Goal: Task Accomplishment & Management: Use online tool/utility

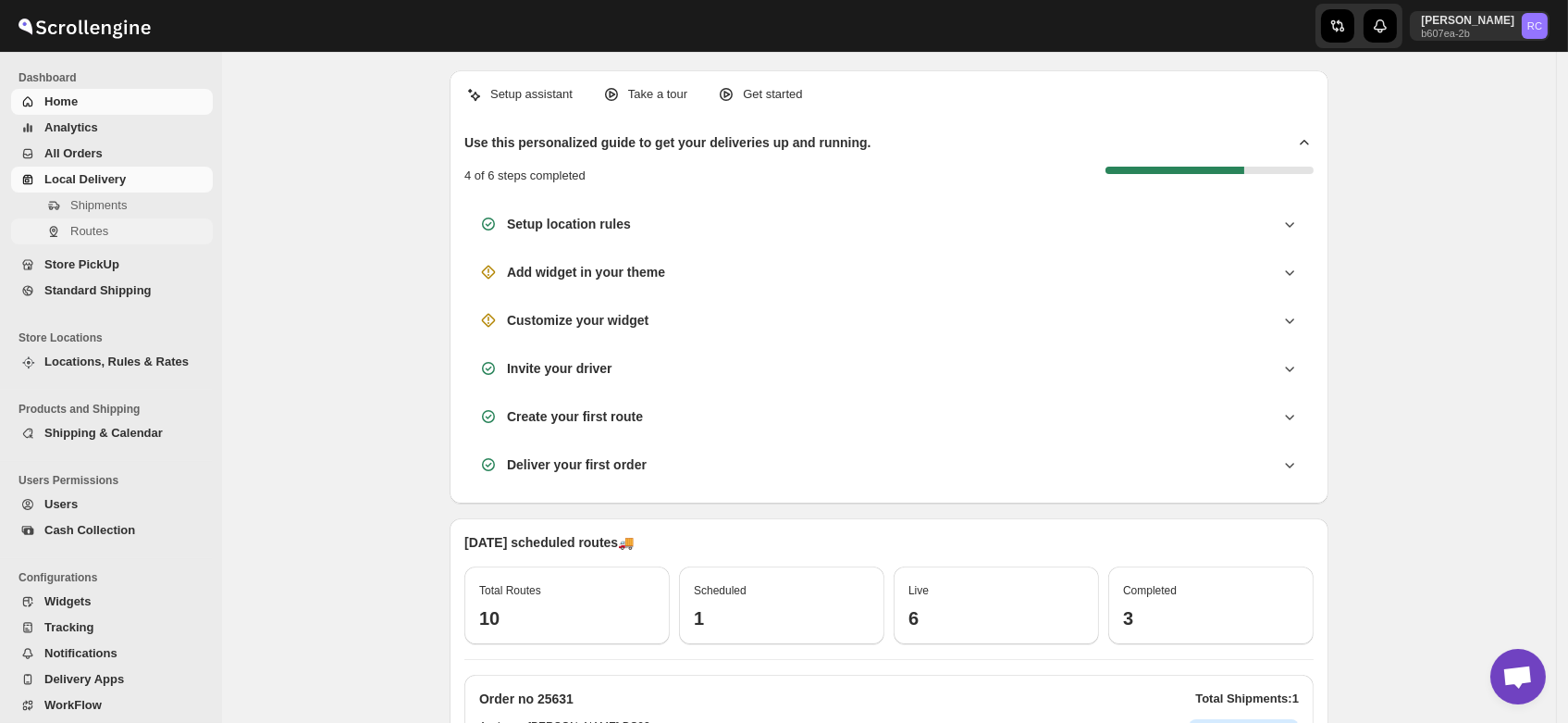
click at [102, 231] on span "Routes" at bounding box center [89, 230] width 38 height 14
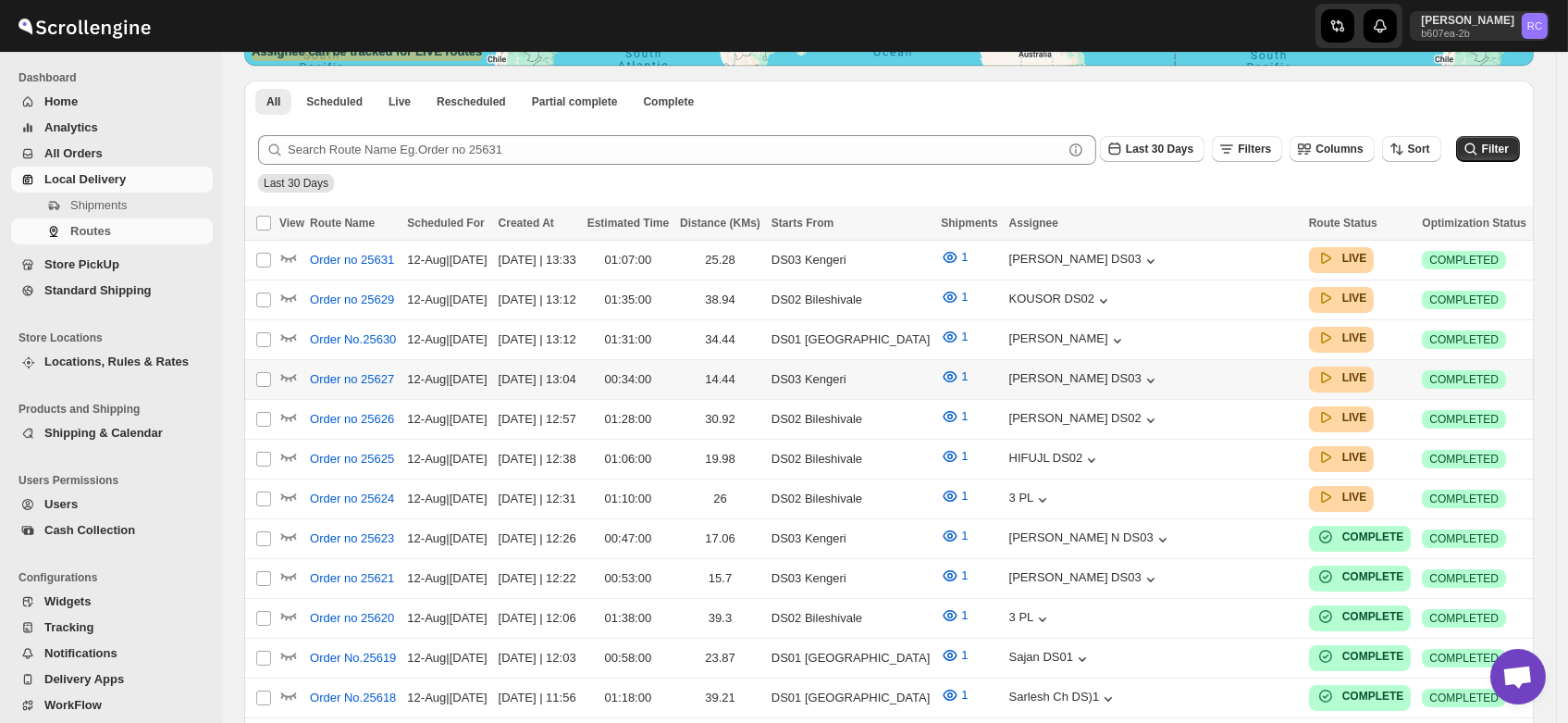
scroll to position [420, 0]
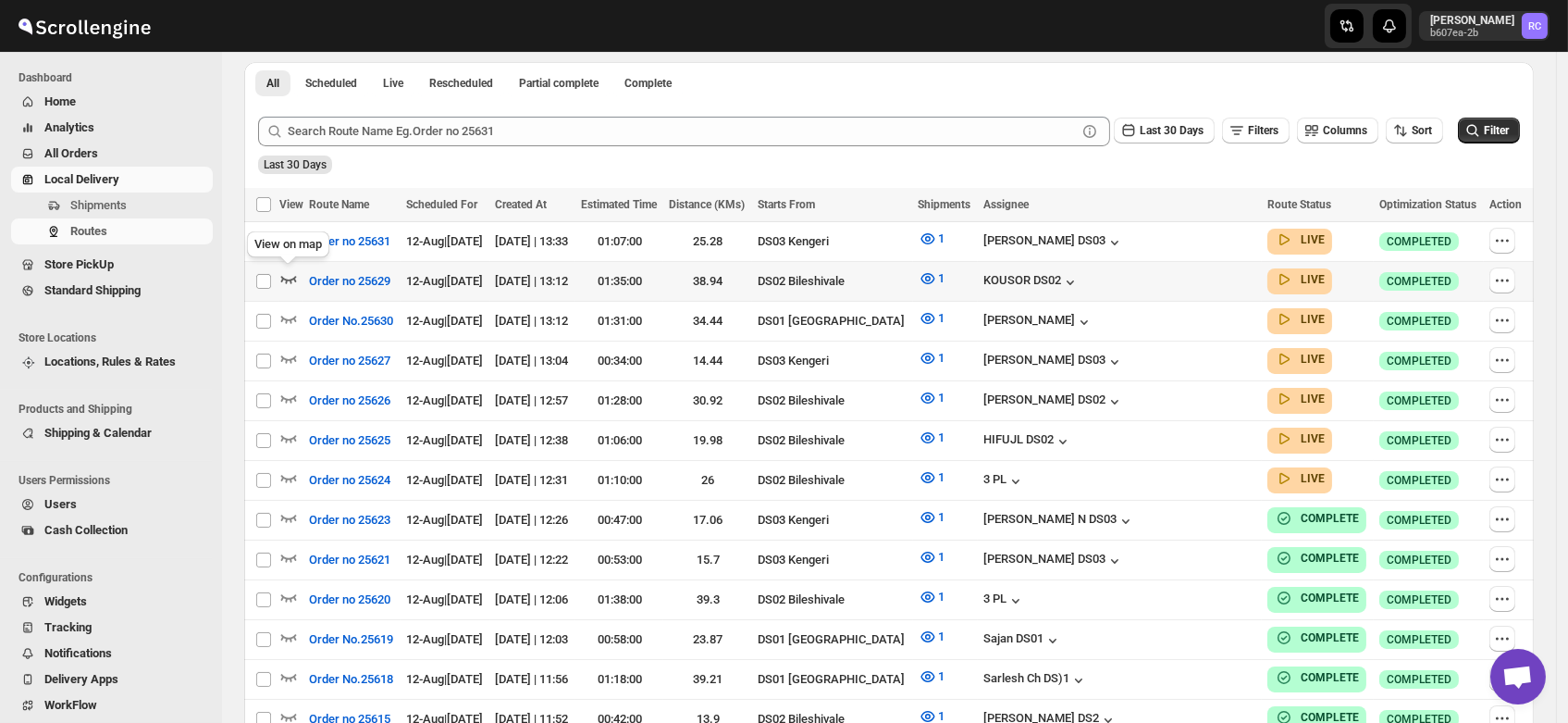
click at [285, 275] on icon "button" at bounding box center [289, 278] width 19 height 19
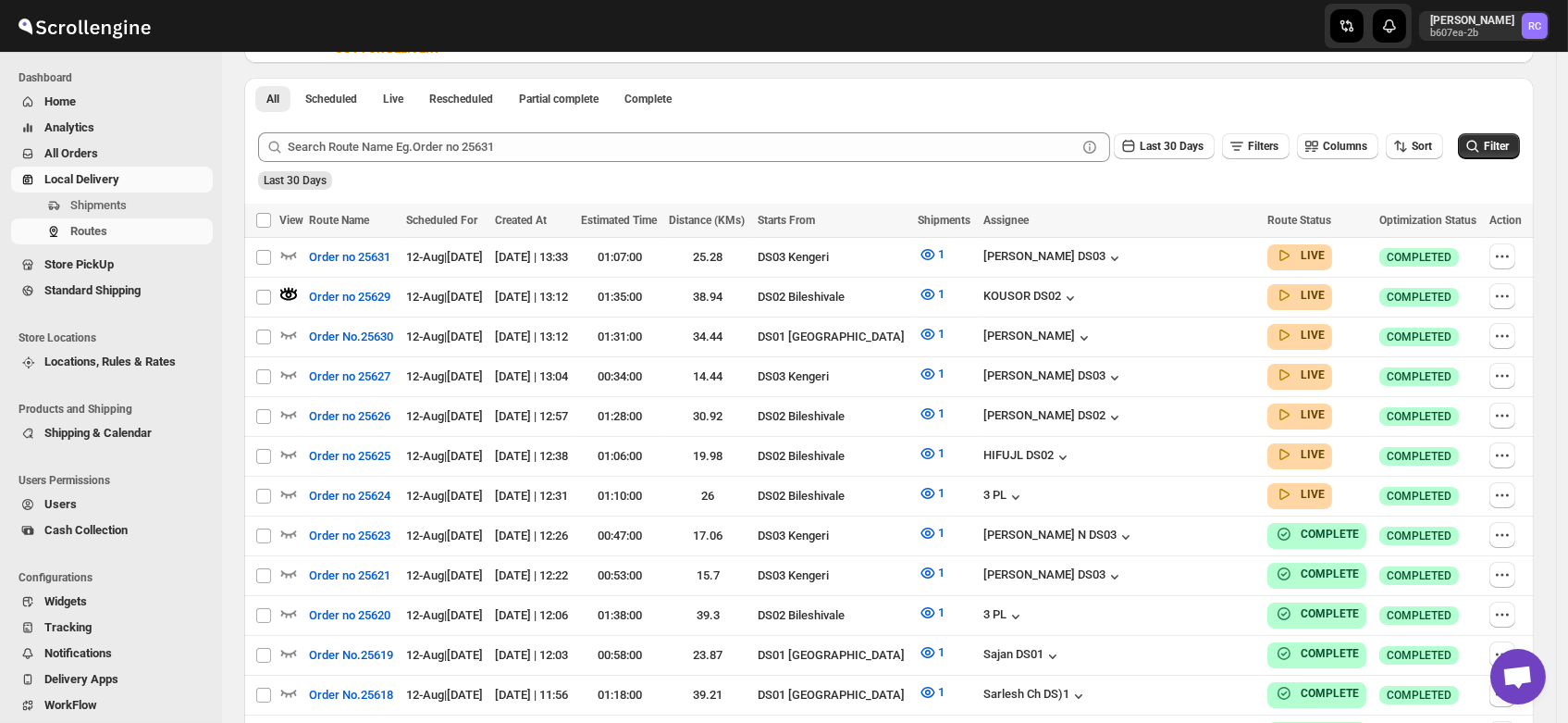
scroll to position [0, 0]
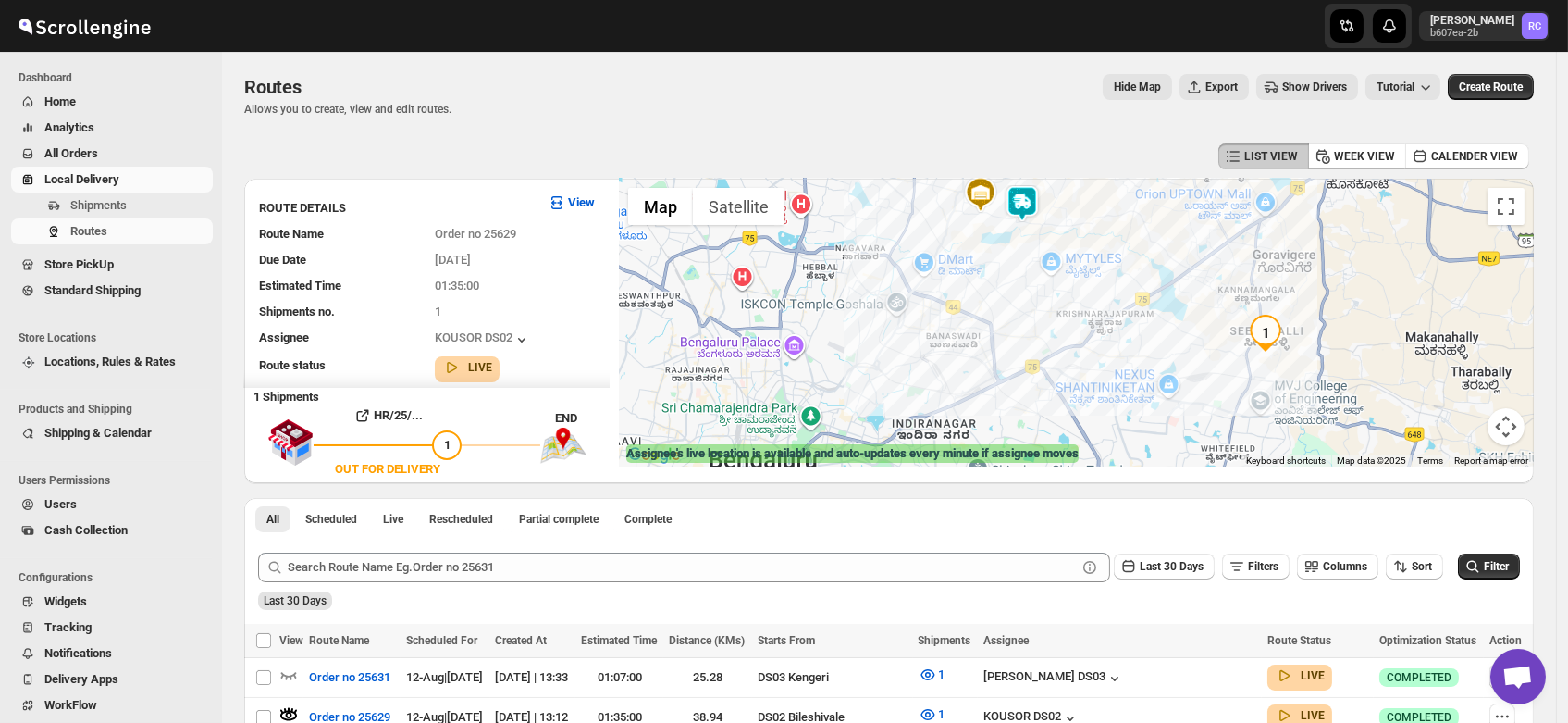
drag, startPoint x: 866, startPoint y: 243, endPoint x: 971, endPoint y: 267, distance: 107.7
click at [971, 267] on div at bounding box center [1077, 322] width 916 height 289
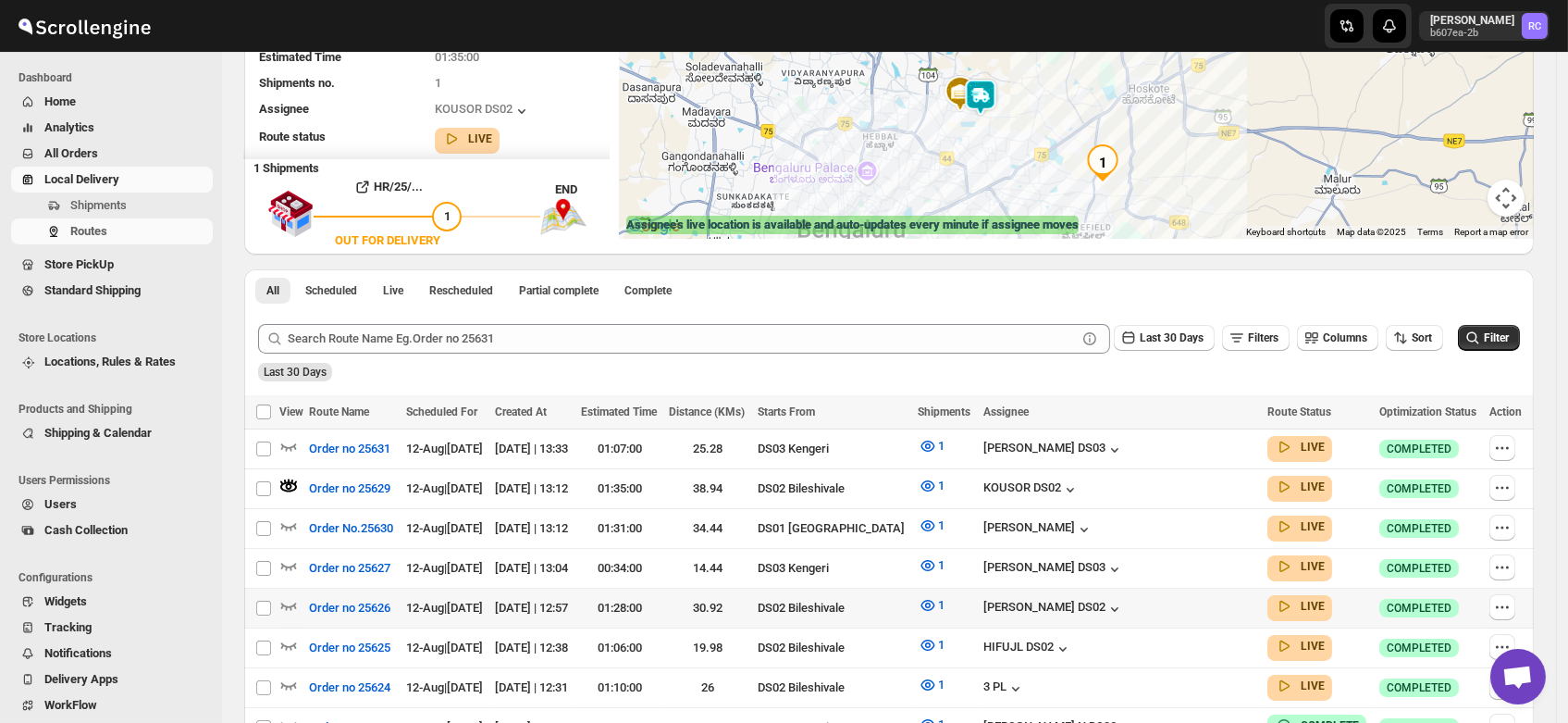
scroll to position [239, 0]
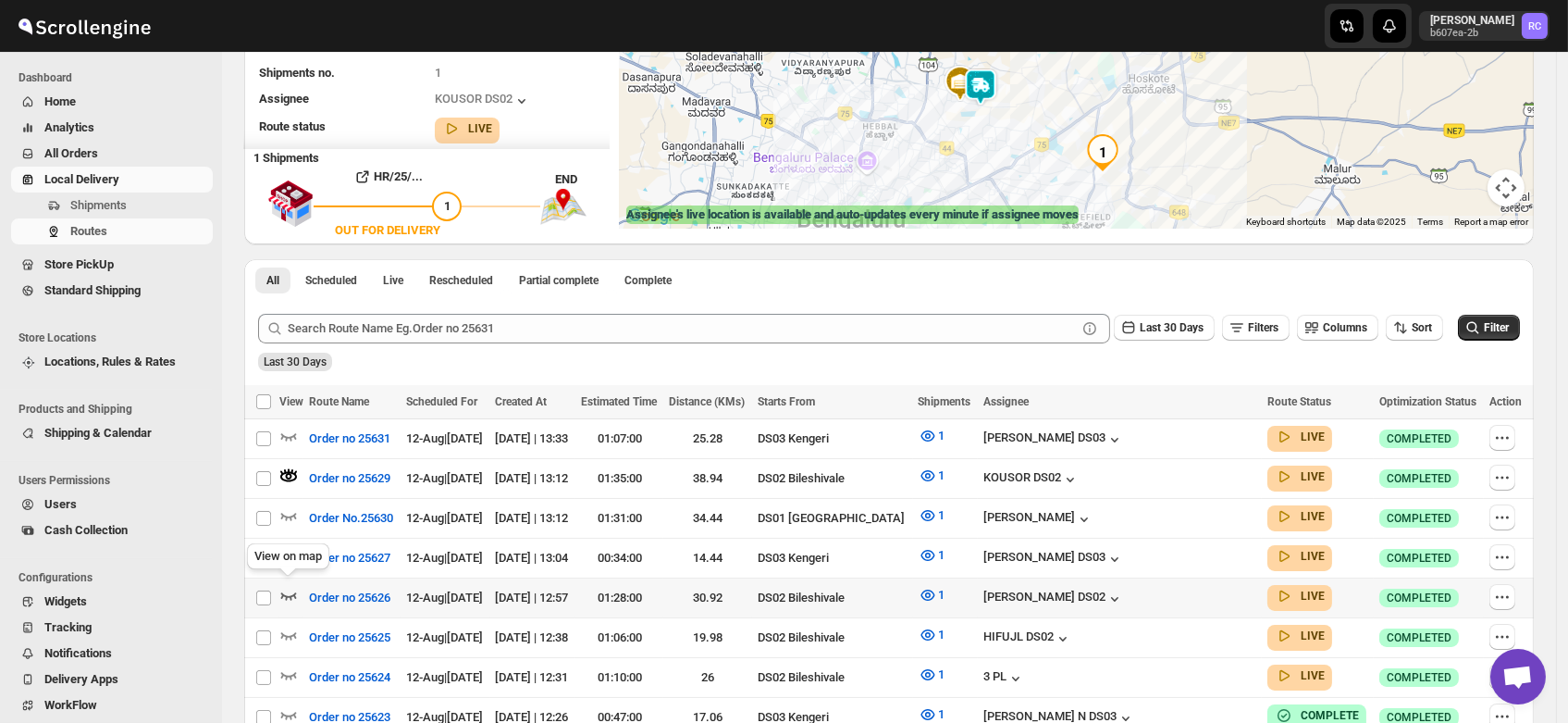
click at [289, 587] on icon "button" at bounding box center [289, 595] width 19 height 19
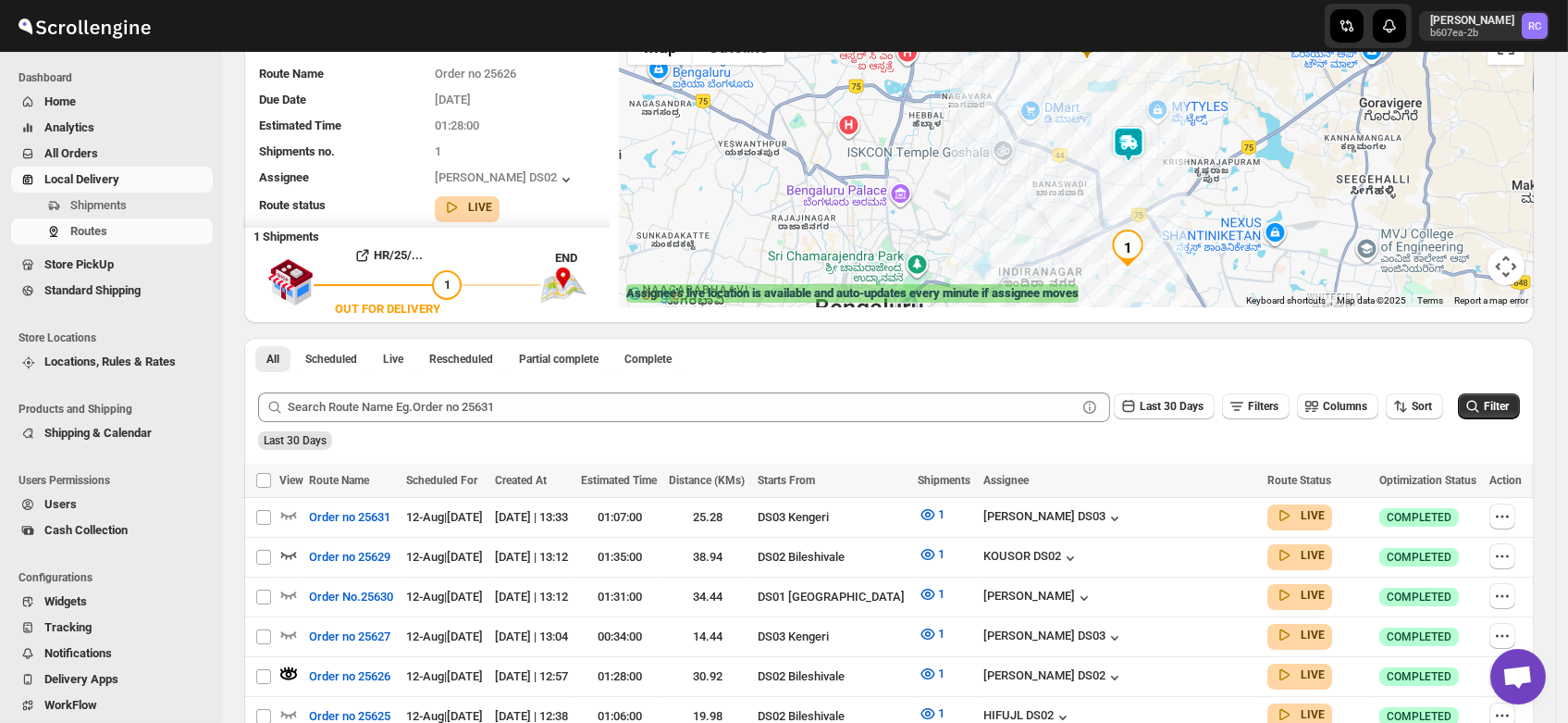
scroll to position [159, 0]
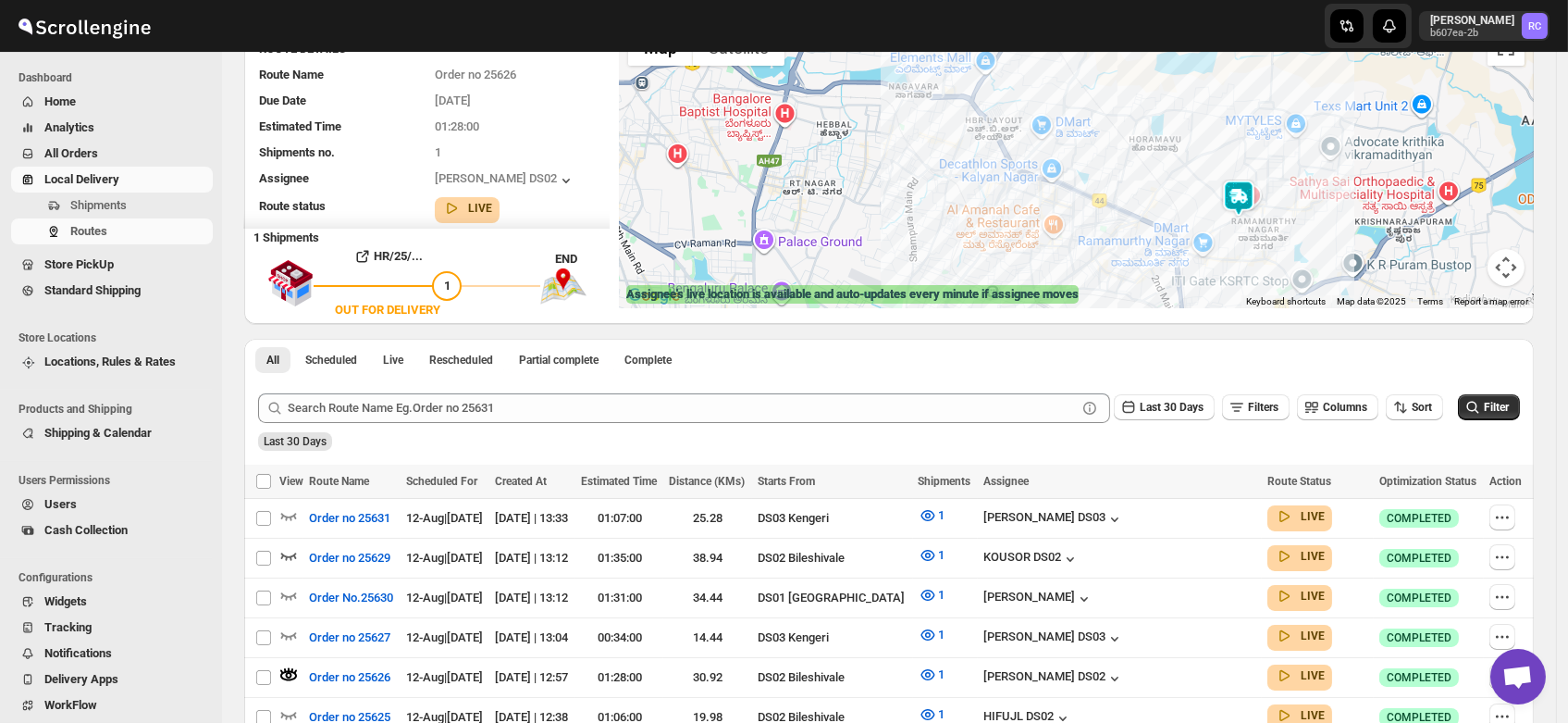
drag, startPoint x: 1061, startPoint y: 208, endPoint x: 1112, endPoint y: 272, distance: 81.8
click at [1112, 272] on div at bounding box center [1077, 164] width 916 height 289
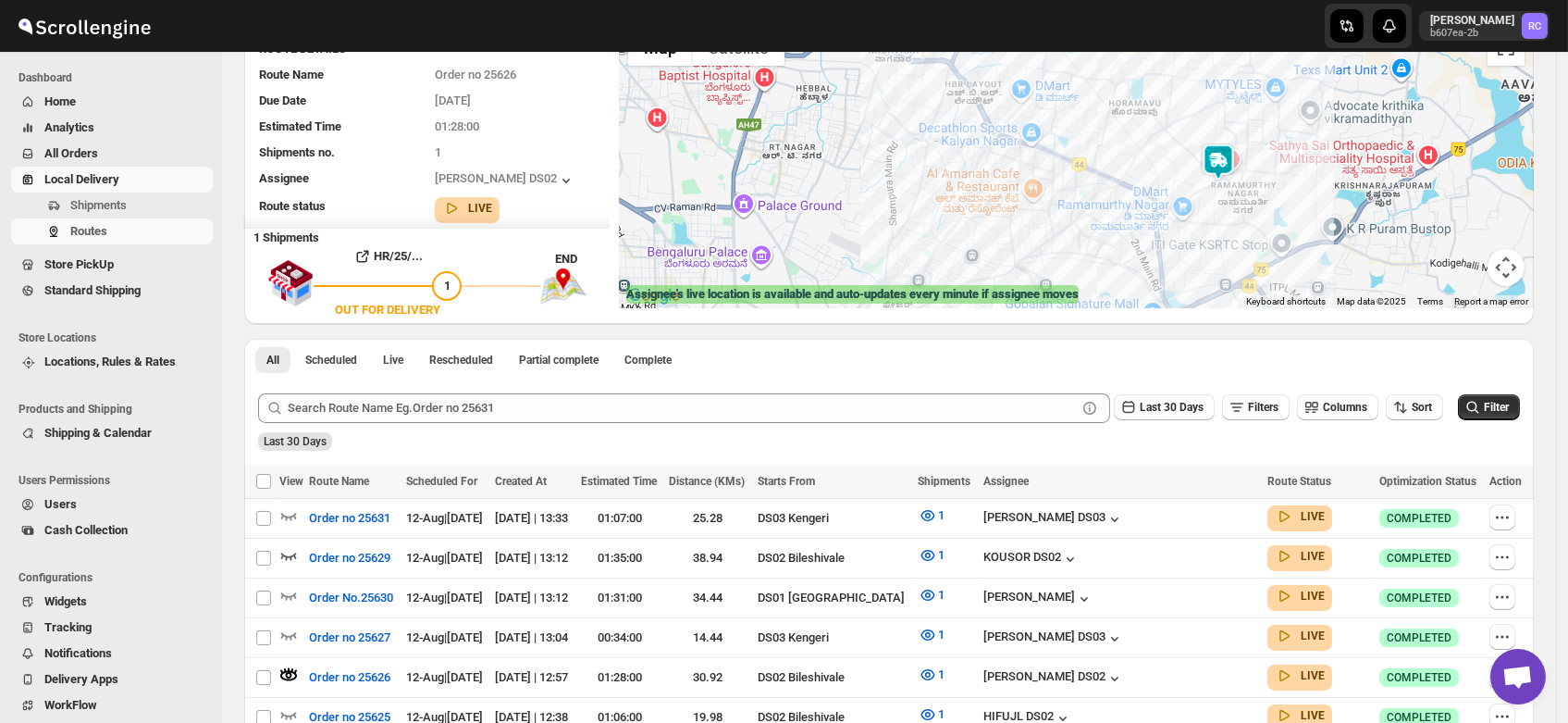
drag, startPoint x: 1162, startPoint y: 195, endPoint x: 1140, endPoint y: 148, distance: 51.9
click at [1140, 148] on div at bounding box center [1077, 164] width 916 height 289
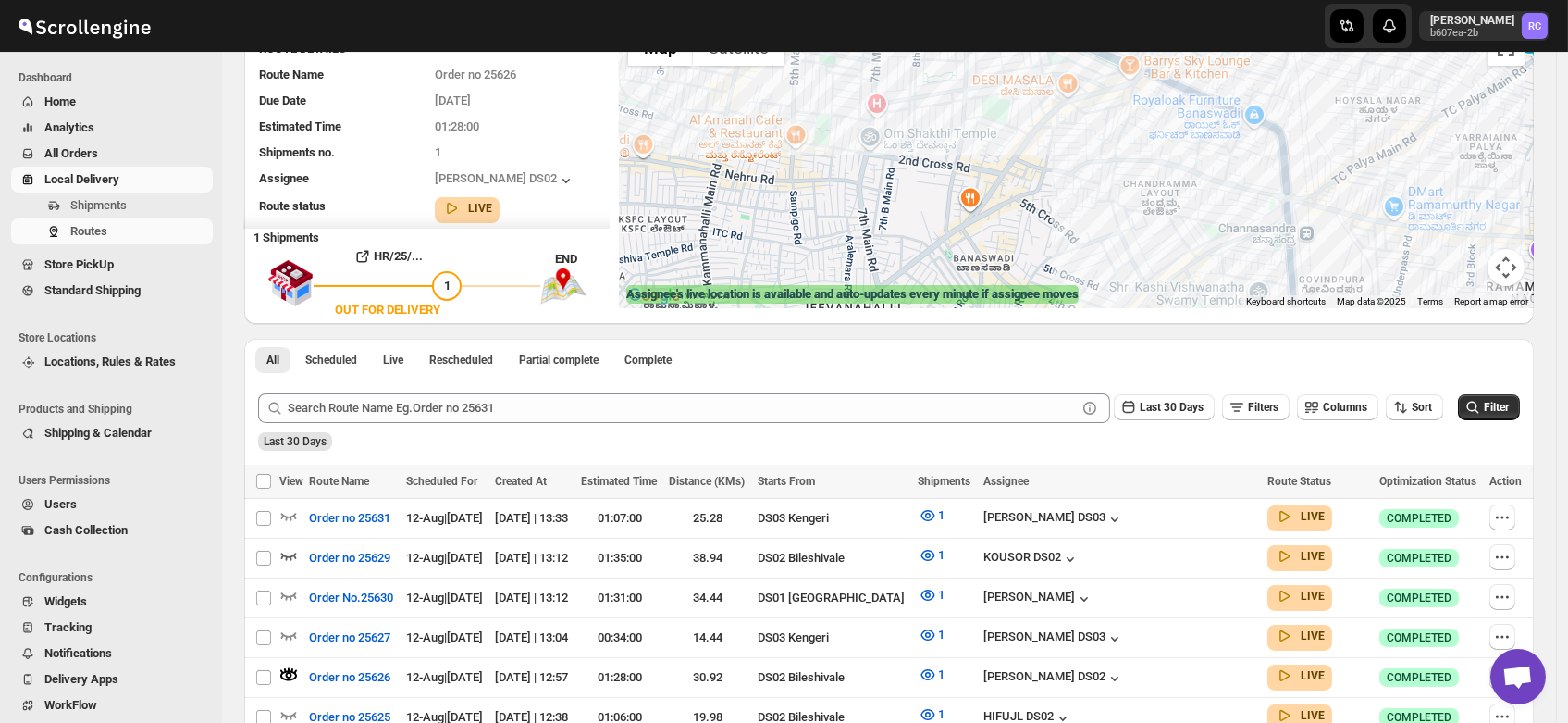
drag, startPoint x: 1052, startPoint y: 168, endPoint x: 930, endPoint y: 113, distance: 133.8
click at [930, 113] on div at bounding box center [1077, 164] width 916 height 289
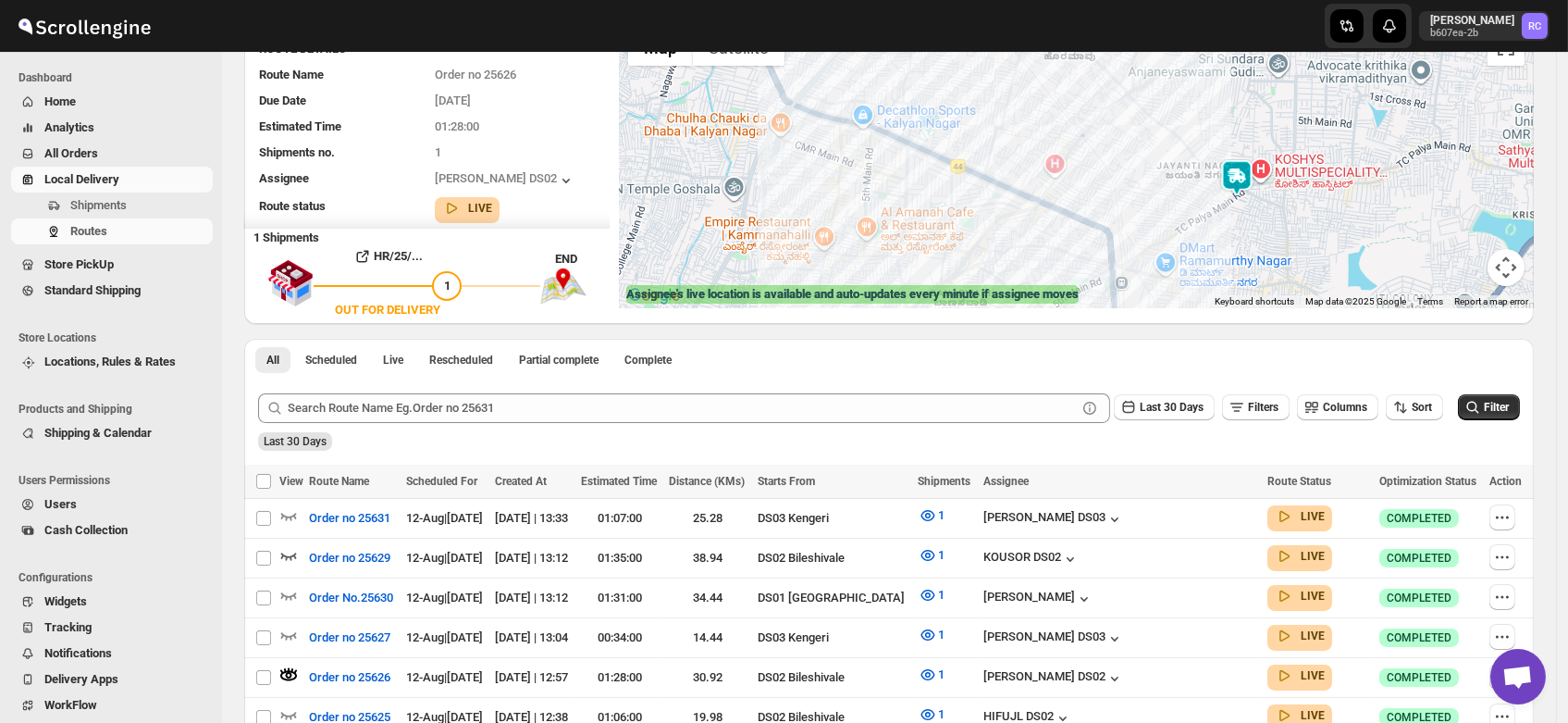
drag, startPoint x: 877, startPoint y: 189, endPoint x: 886, endPoint y: 301, distance: 112.4
click at [886, 301] on div "← Move left → Move right ↑ Move up ↓ Move down + Zoom in - Zoom out Home Jump l…" at bounding box center [1077, 164] width 916 height 289
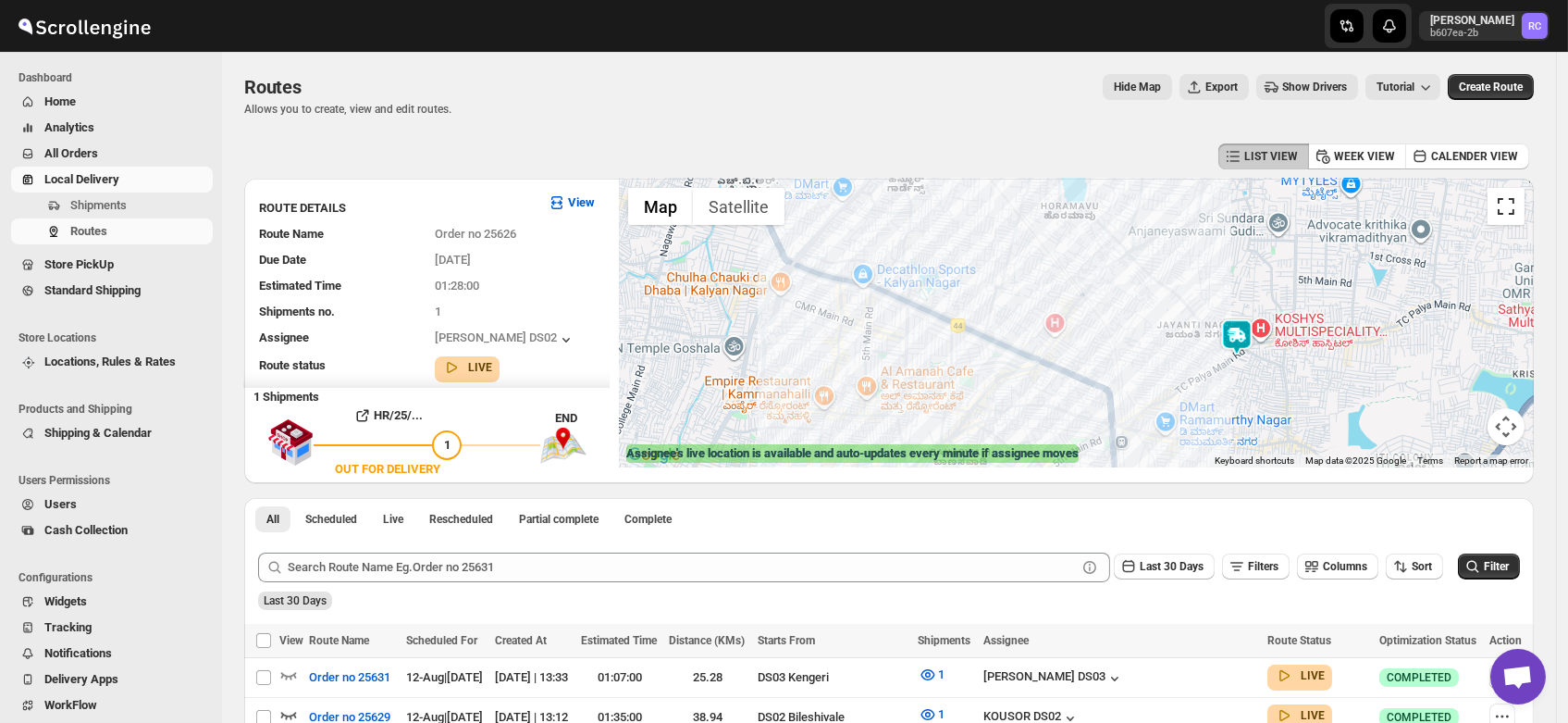
click at [1509, 205] on button "Toggle fullscreen view" at bounding box center [1506, 206] width 37 height 37
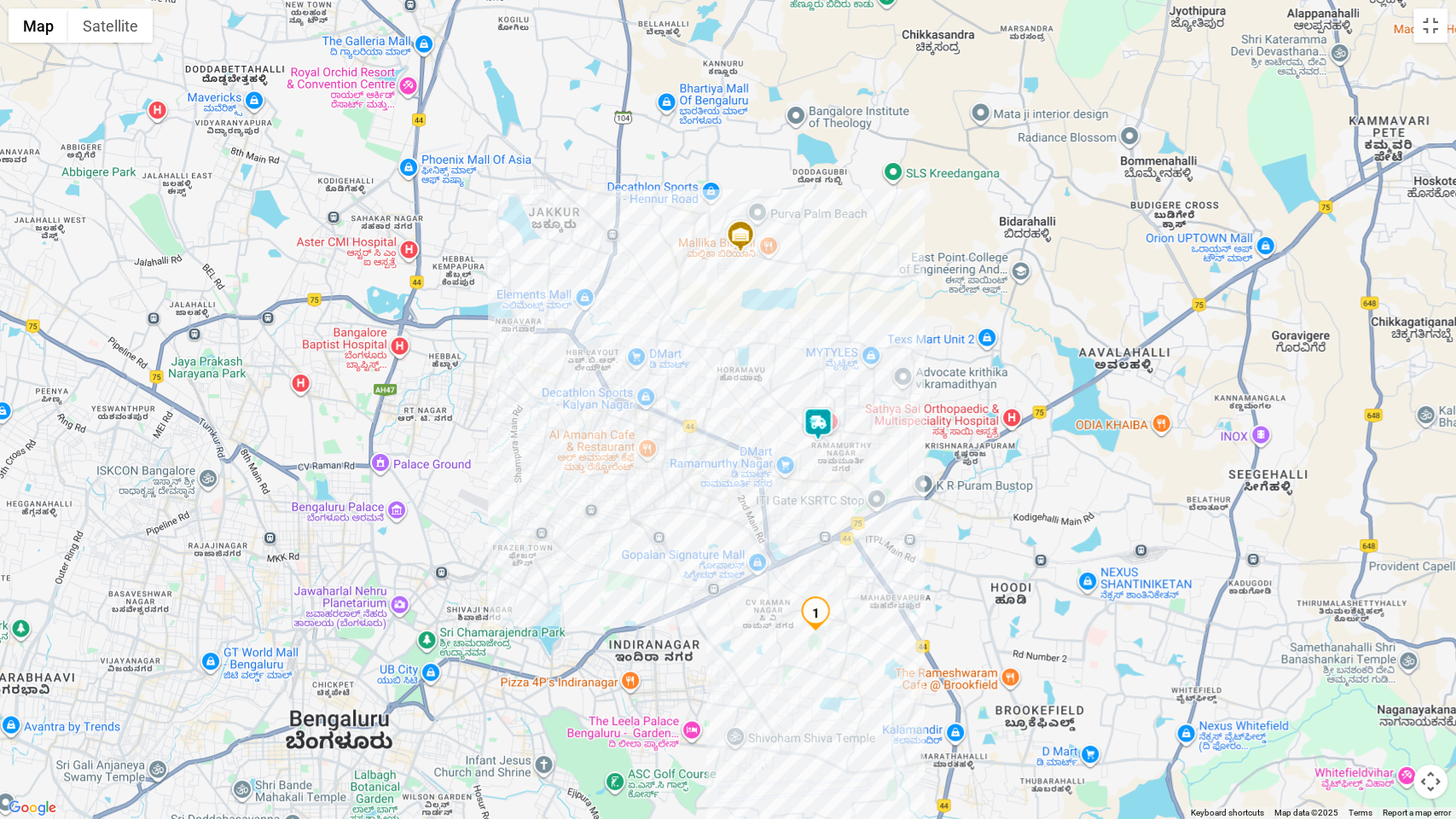
click at [813, 415] on img at bounding box center [817, 424] width 34 height 34
click at [1432, 22] on button "Toggle fullscreen view" at bounding box center [1430, 25] width 34 height 34
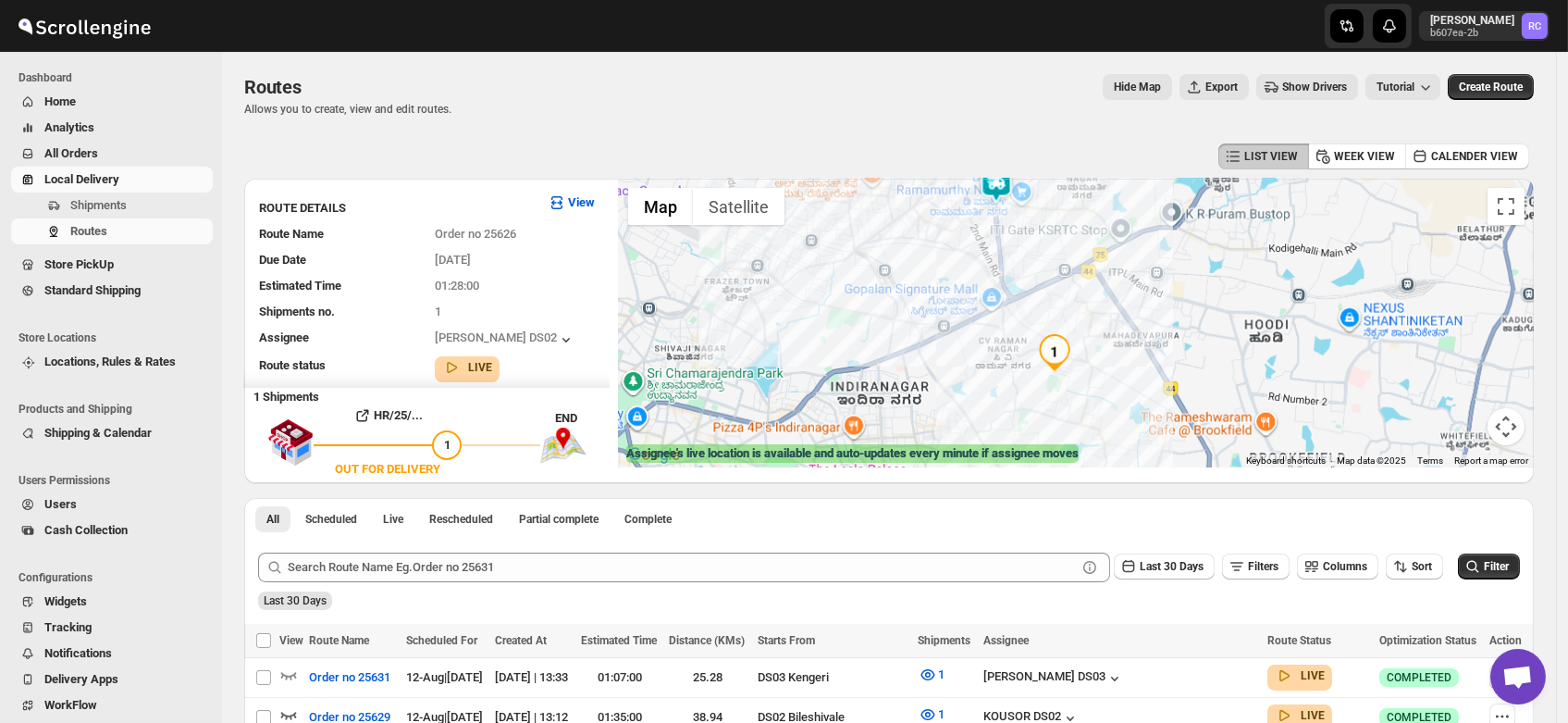
drag, startPoint x: 1017, startPoint y: 401, endPoint x: 883, endPoint y: 187, distance: 252.5
click at [883, 187] on div "Assignee : [PERSON_NAME] DS02 Updated at : [DATE] 1:37:16 PM Duty mode Enabled …" at bounding box center [1077, 322] width 916 height 289
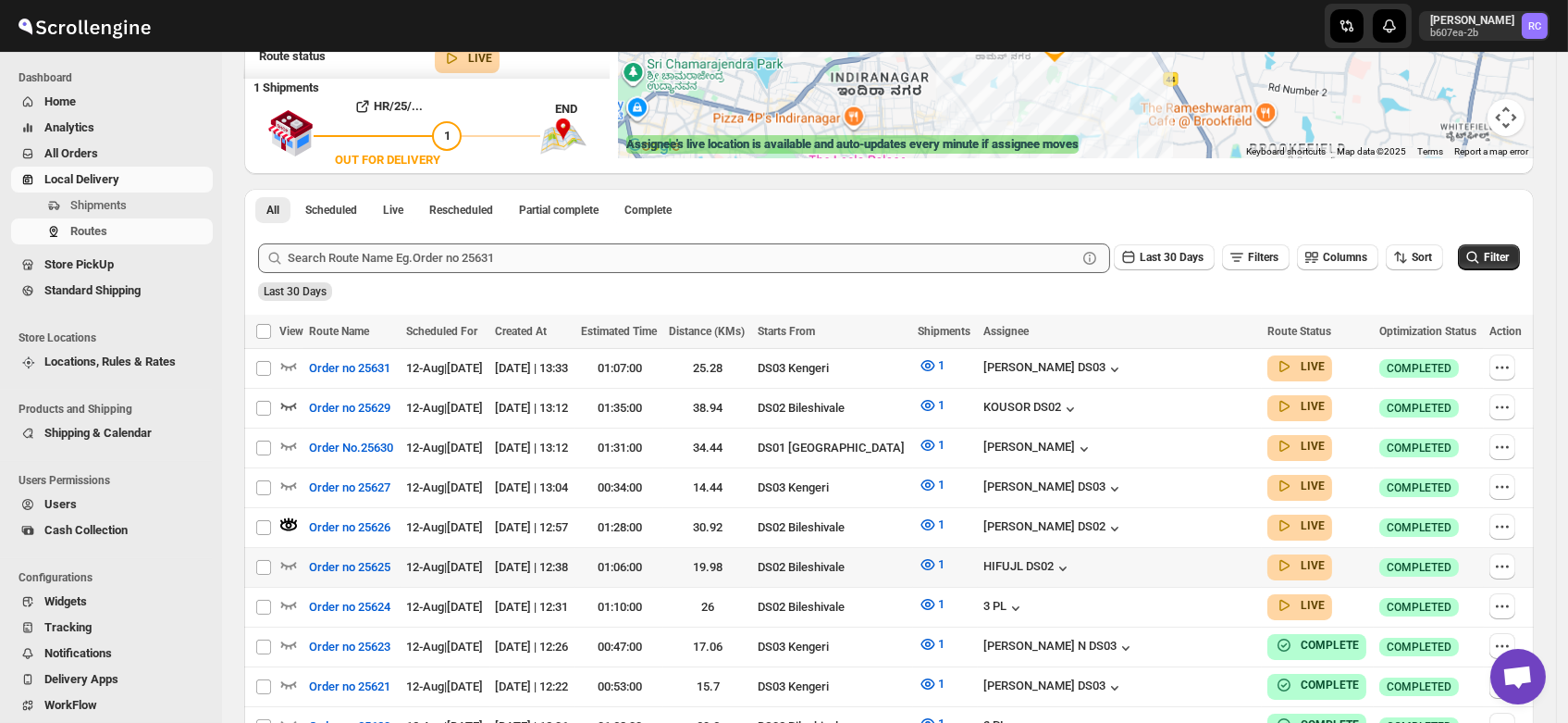
scroll to position [319, 0]
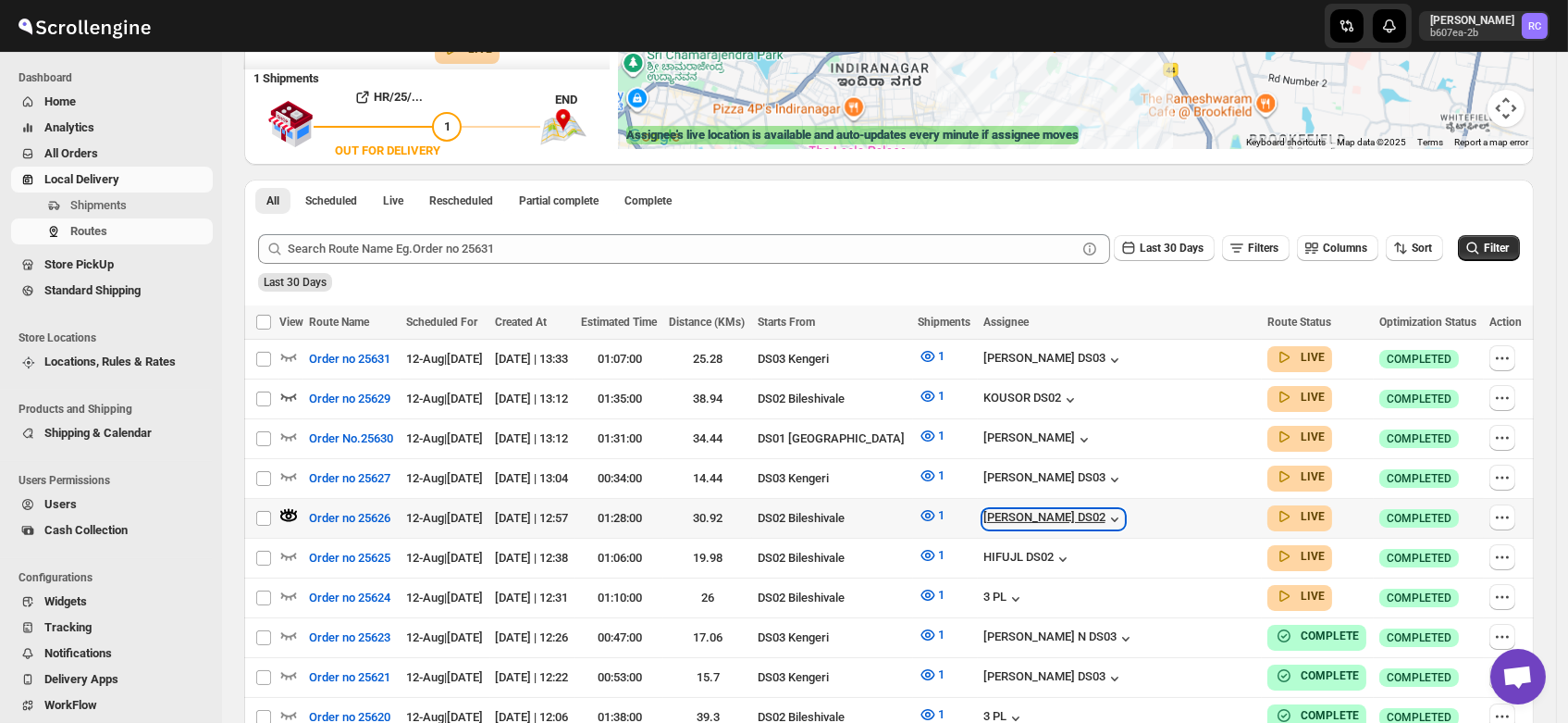
click at [1120, 512] on div "[PERSON_NAME] DS02" at bounding box center [1054, 519] width 141 height 19
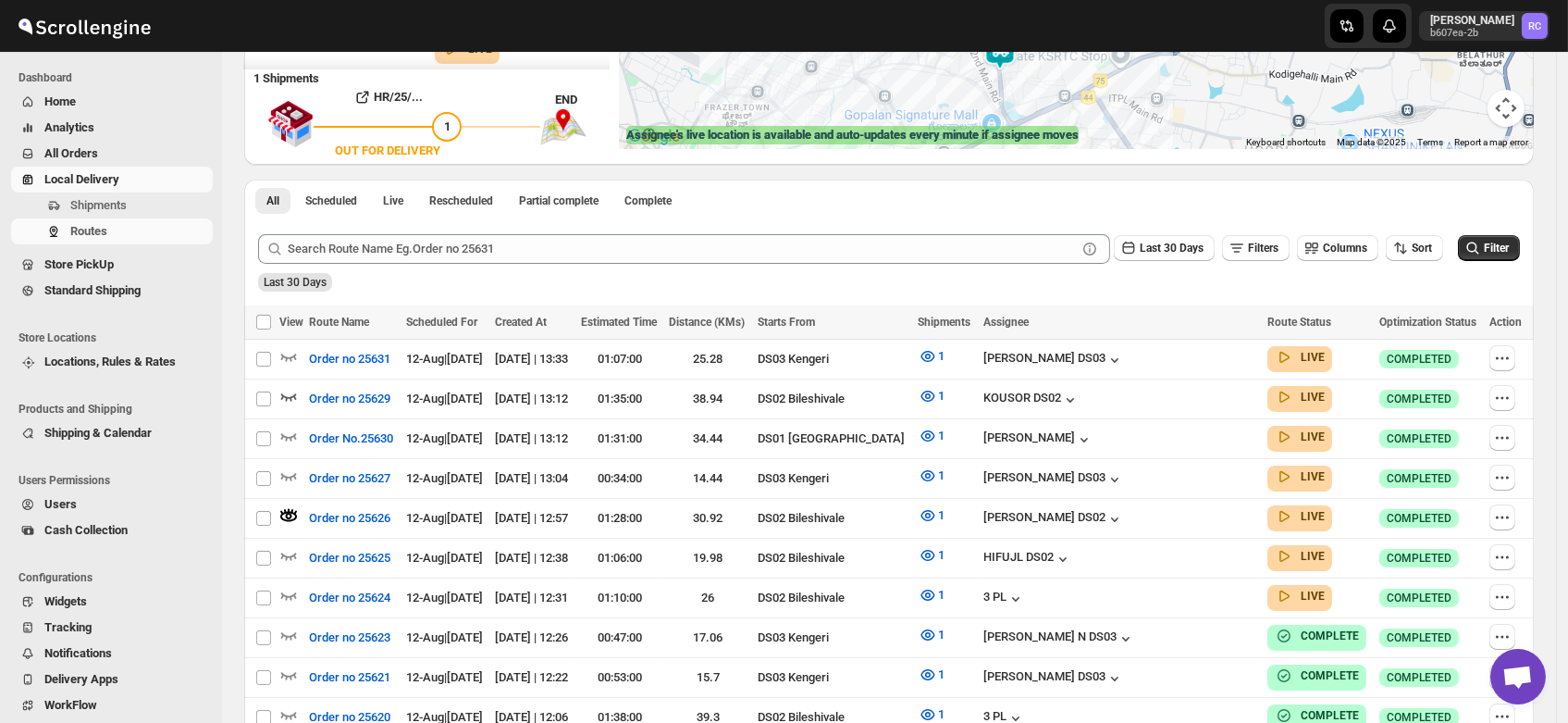
scroll to position [0, 0]
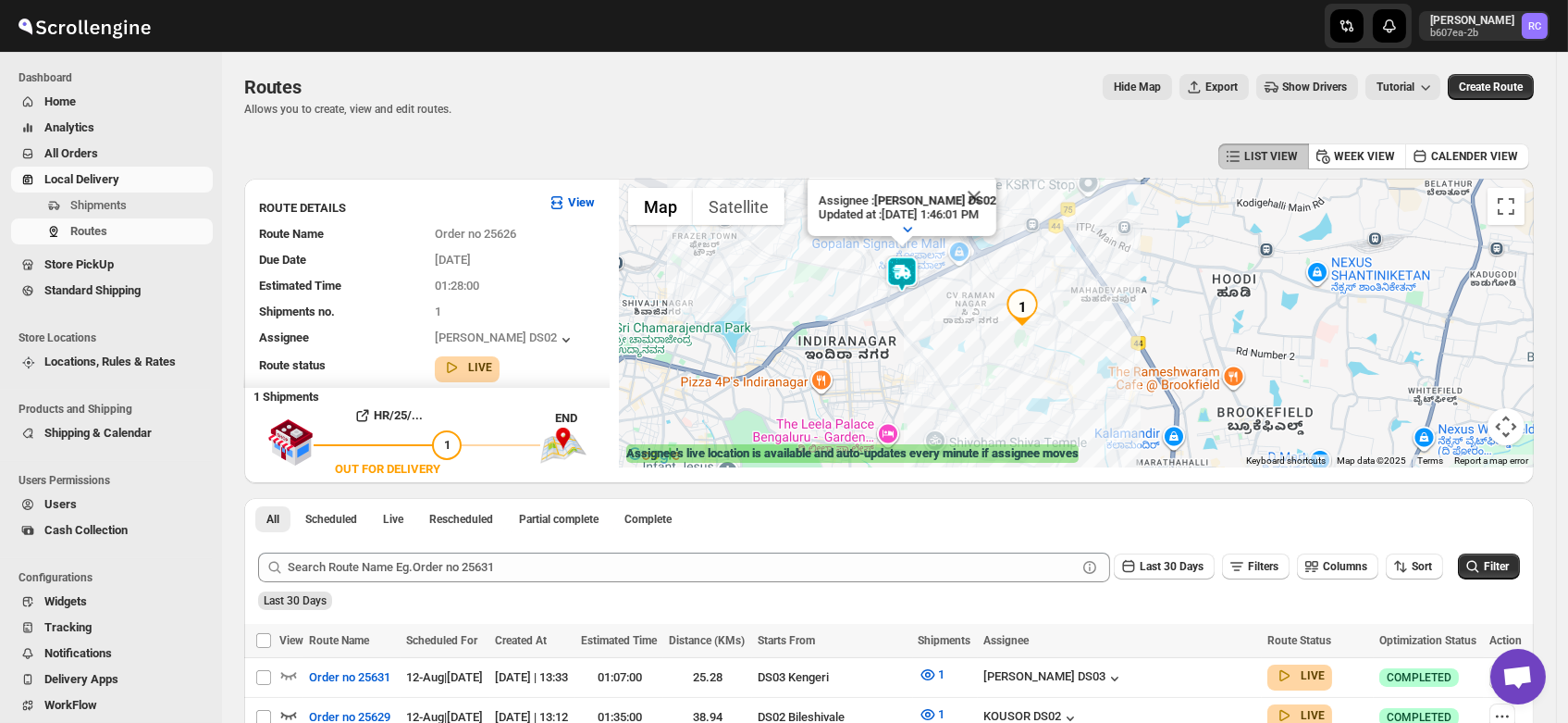
drag, startPoint x: 906, startPoint y: 430, endPoint x: 873, endPoint y: 309, distance: 125.4
click at [873, 309] on div "Assignee : [PERSON_NAME] DS02 Updated at : [DATE] 1:46:01 PM Duty mode Enabled …" at bounding box center [1077, 322] width 916 height 289
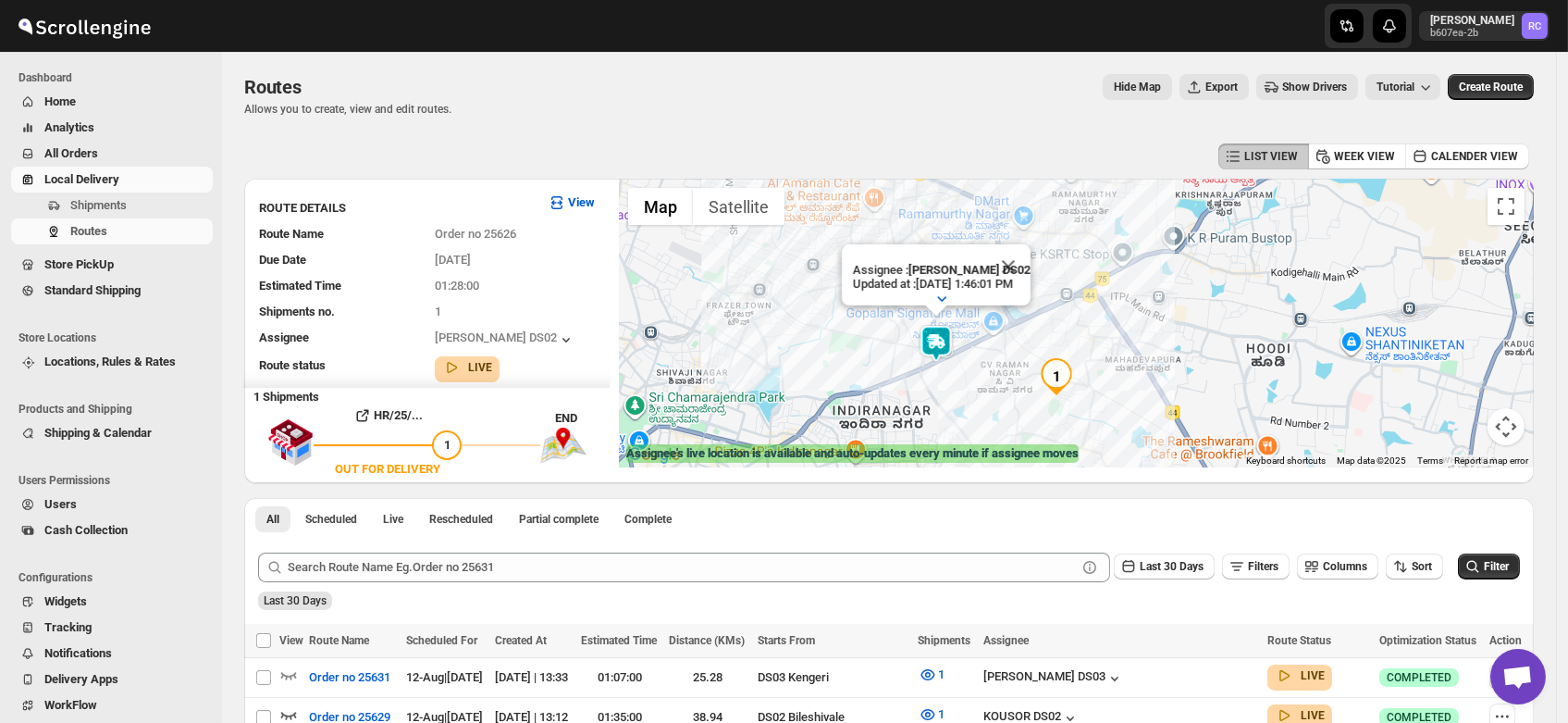
drag, startPoint x: 968, startPoint y: 332, endPoint x: 970, endPoint y: 395, distance: 63.0
click at [970, 395] on div "Assignee : [PERSON_NAME] DS02 Updated at : [DATE] 1:46:01 PM Duty mode Enabled …" at bounding box center [1077, 322] width 916 height 289
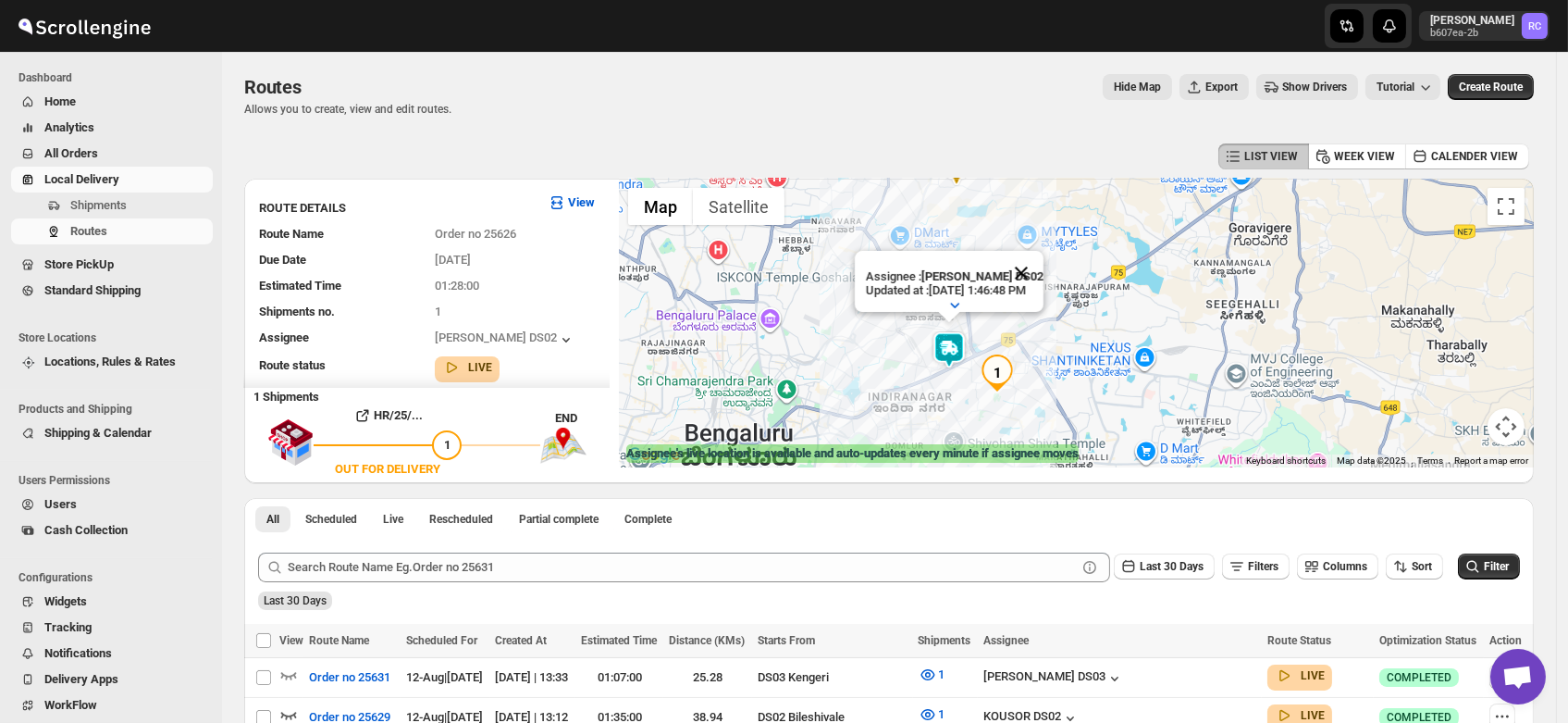
click at [1043, 256] on button "Close" at bounding box center [1021, 273] width 44 height 44
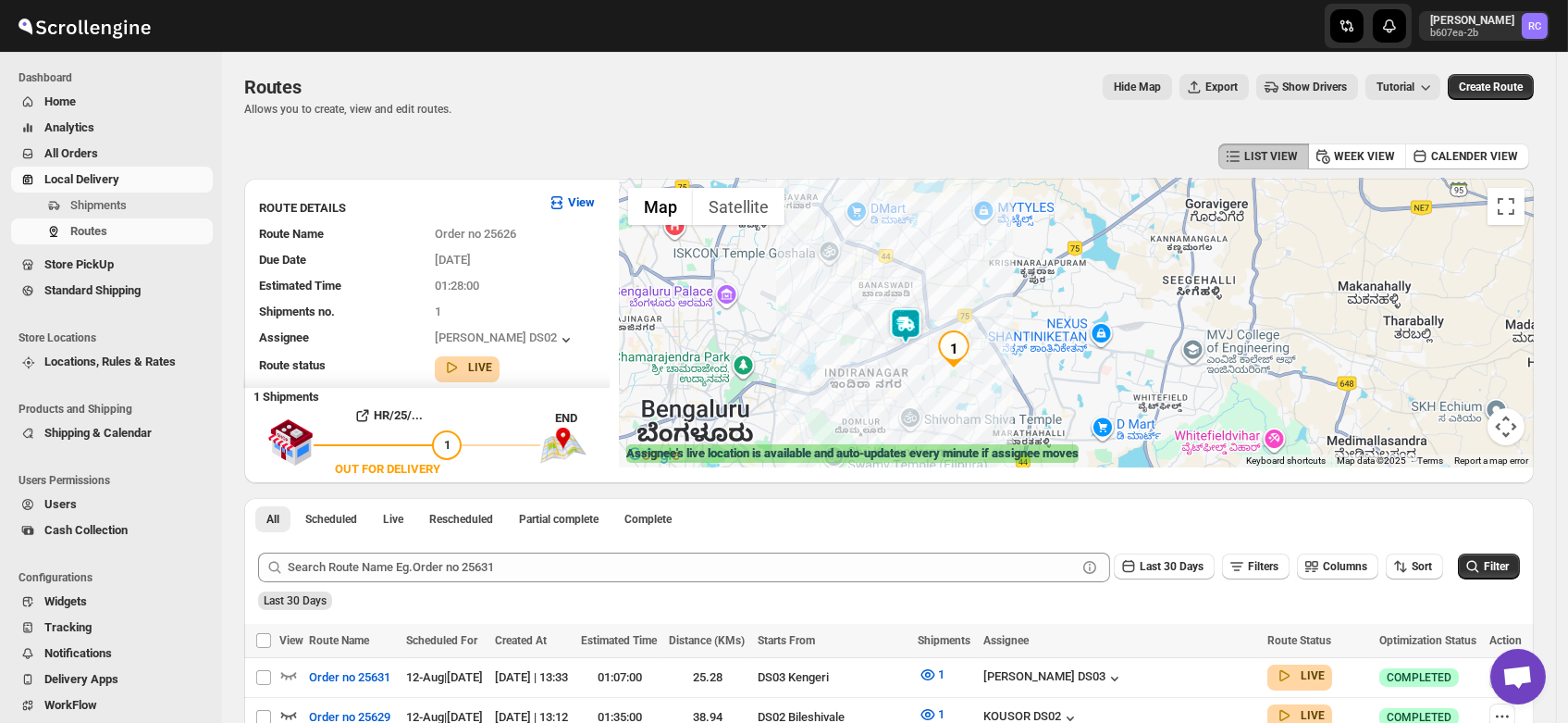
drag, startPoint x: 982, startPoint y: 390, endPoint x: 933, endPoint y: 366, distance: 54.6
click at [933, 366] on div at bounding box center [1077, 322] width 916 height 289
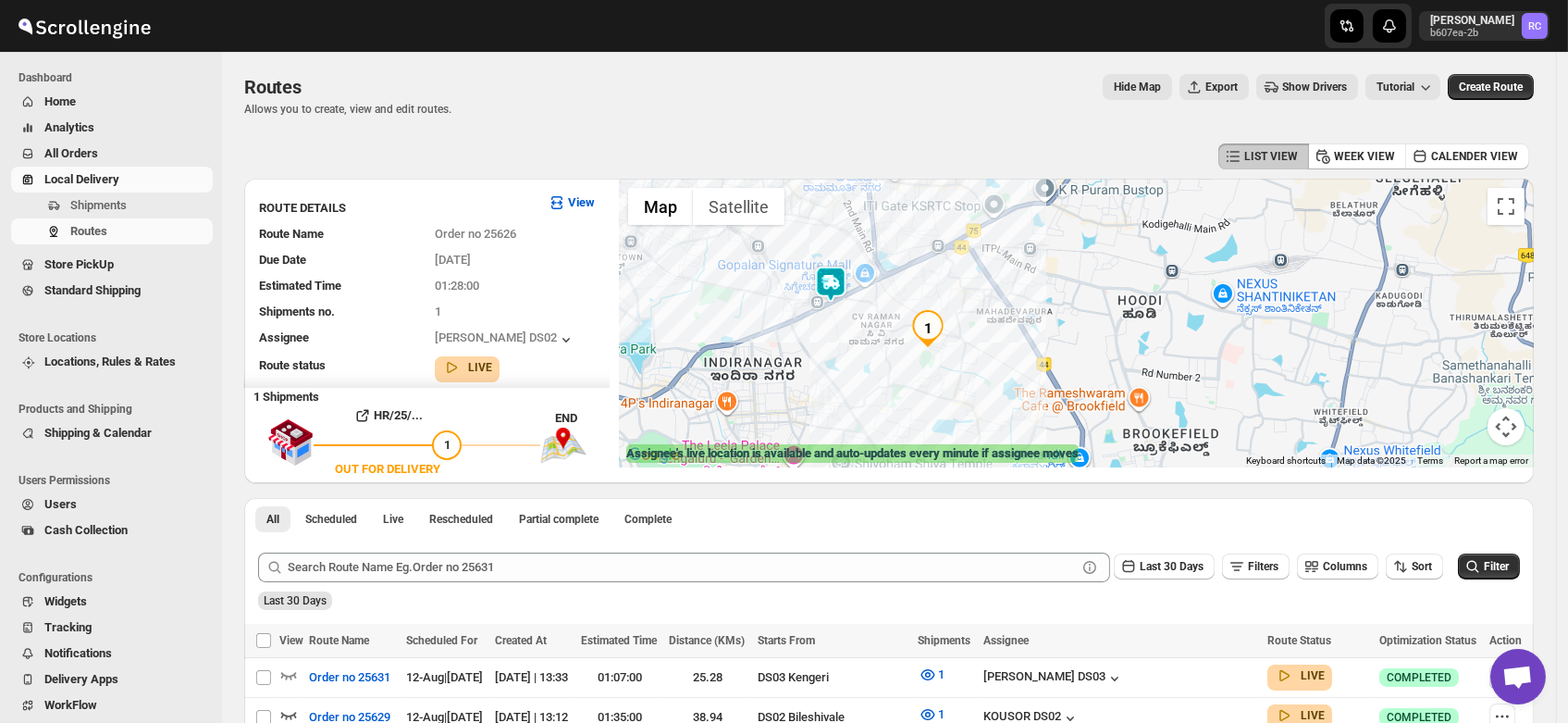
drag, startPoint x: 939, startPoint y: 372, endPoint x: 877, endPoint y: 351, distance: 65.5
click at [877, 351] on div at bounding box center [1077, 322] width 916 height 289
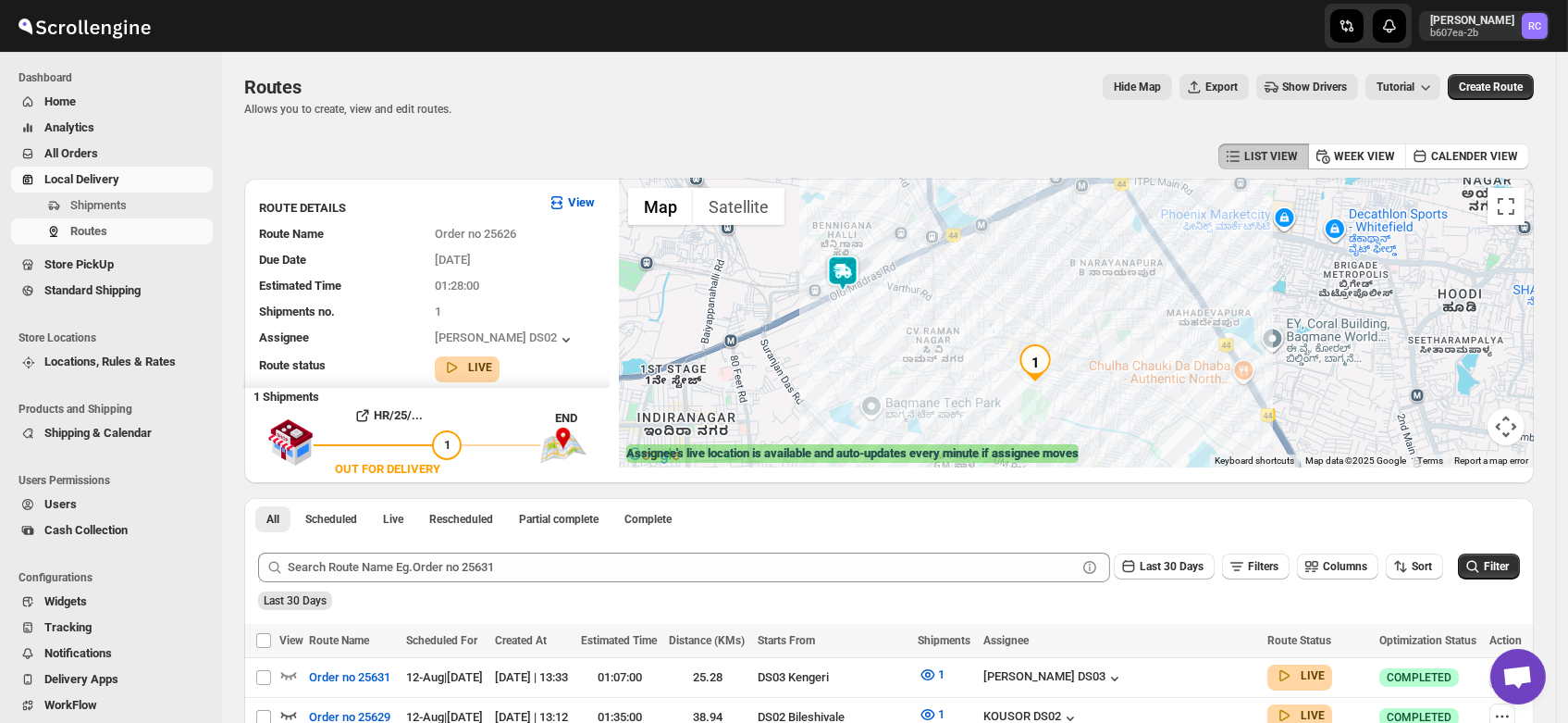
drag, startPoint x: 855, startPoint y: 330, endPoint x: 917, endPoint y: 374, distance: 76.0
click at [917, 374] on div at bounding box center [1077, 322] width 916 height 289
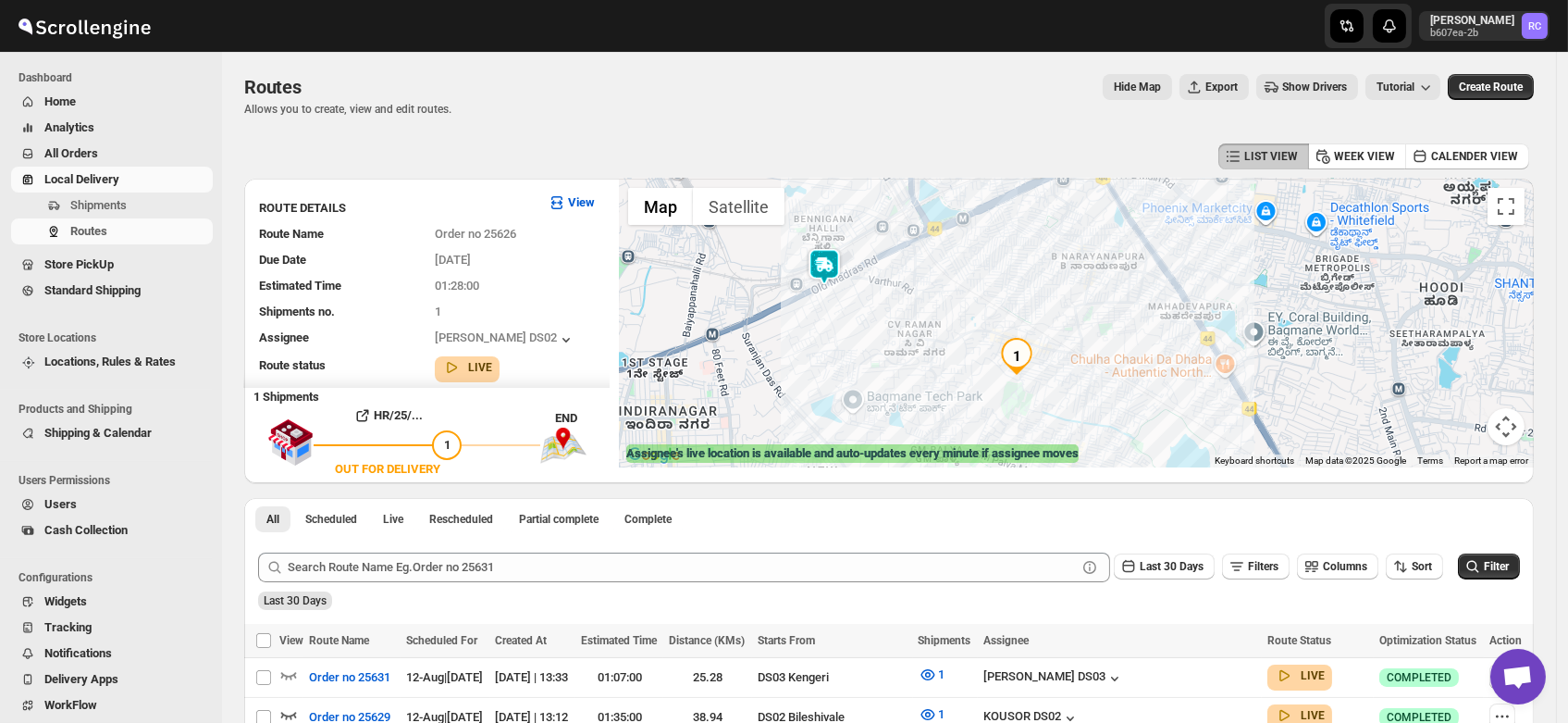
drag, startPoint x: 933, startPoint y: 352, endPoint x: 911, endPoint y: 347, distance: 22.6
click at [911, 347] on div at bounding box center [1077, 322] width 916 height 289
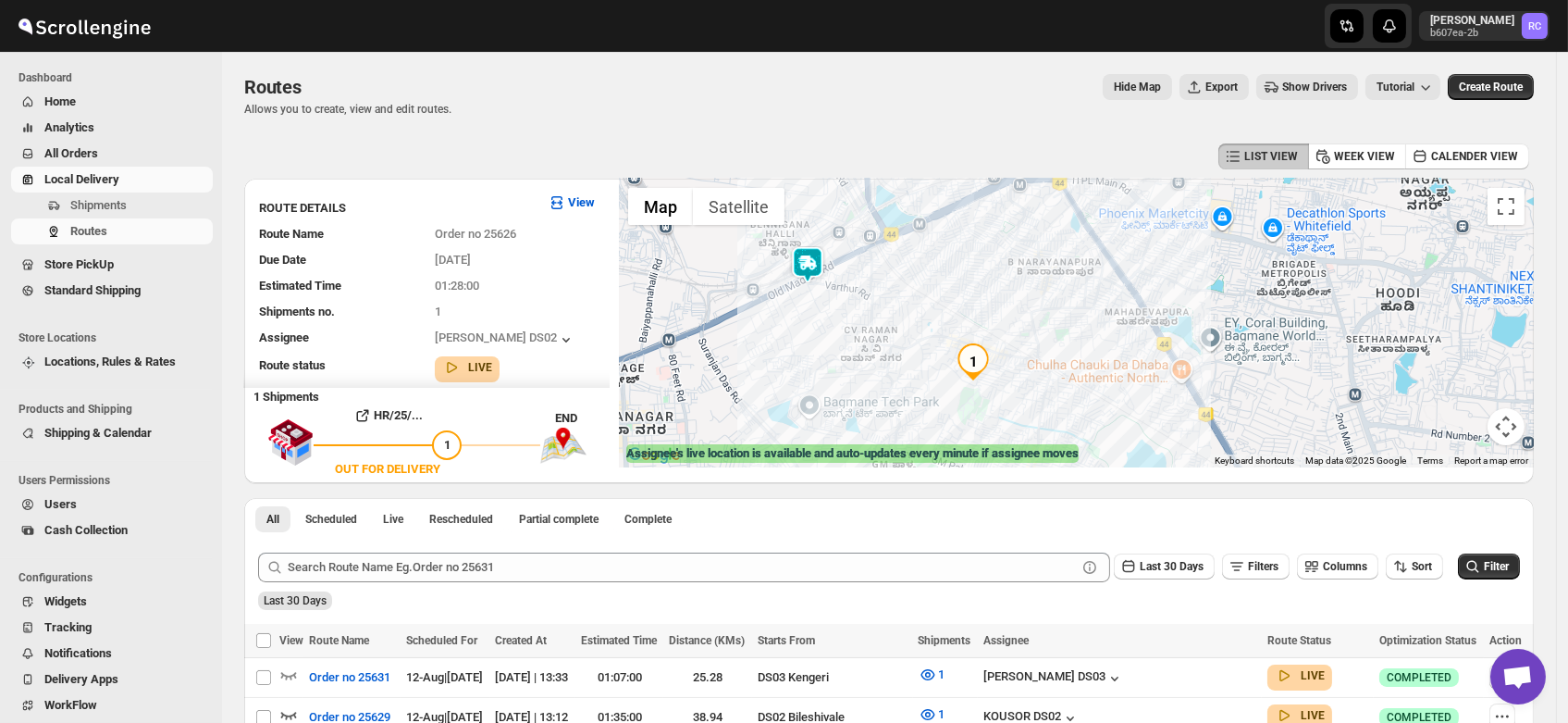
drag, startPoint x: 945, startPoint y: 324, endPoint x: 896, endPoint y: 324, distance: 49.0
click at [896, 324] on div at bounding box center [1077, 322] width 916 height 289
click at [811, 263] on img at bounding box center [808, 264] width 37 height 37
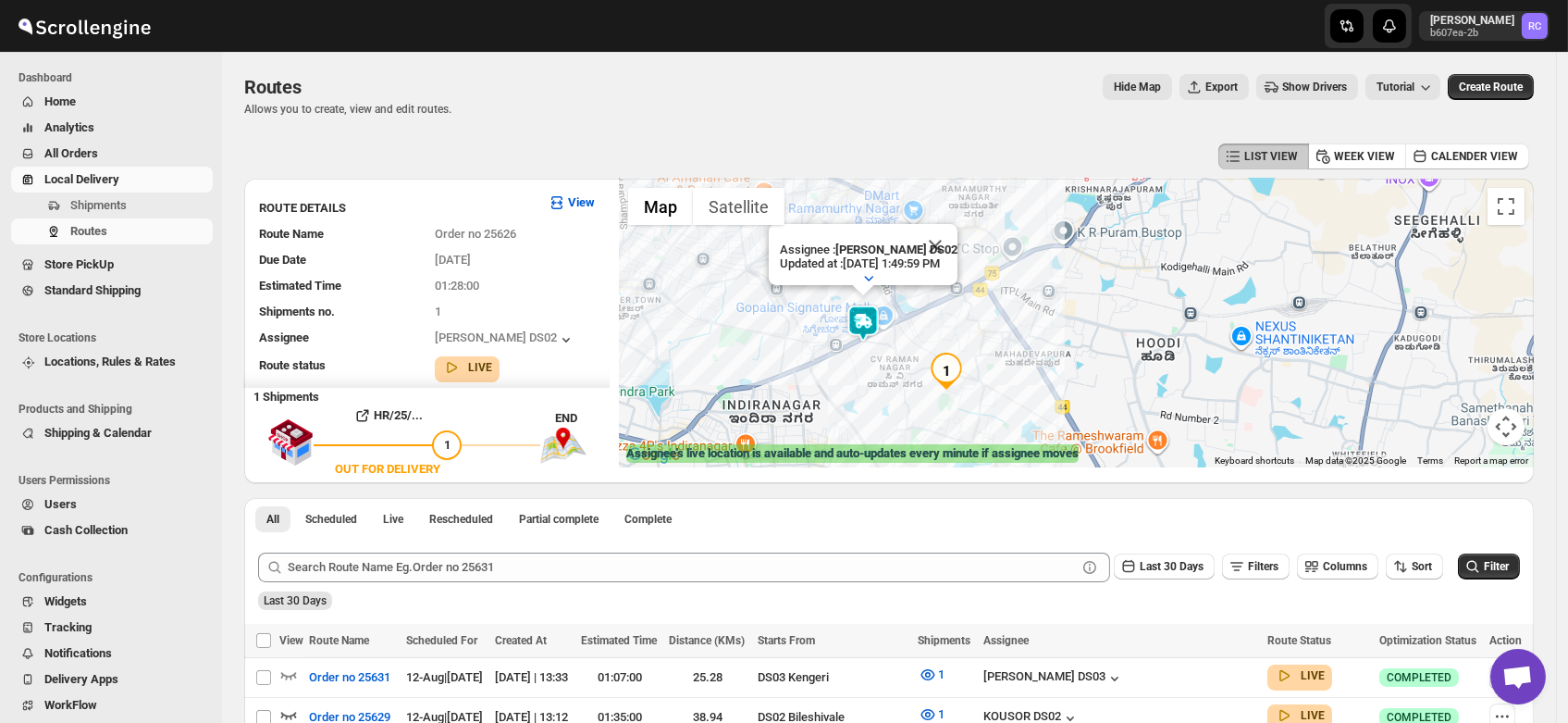
drag, startPoint x: 954, startPoint y: 369, endPoint x: 927, endPoint y: 342, distance: 38.2
click at [927, 342] on div "Assignee : [PERSON_NAME] DS02 Updated at : [DATE] 1:49:59 PM Duty mode Enabled …" at bounding box center [1077, 322] width 916 height 289
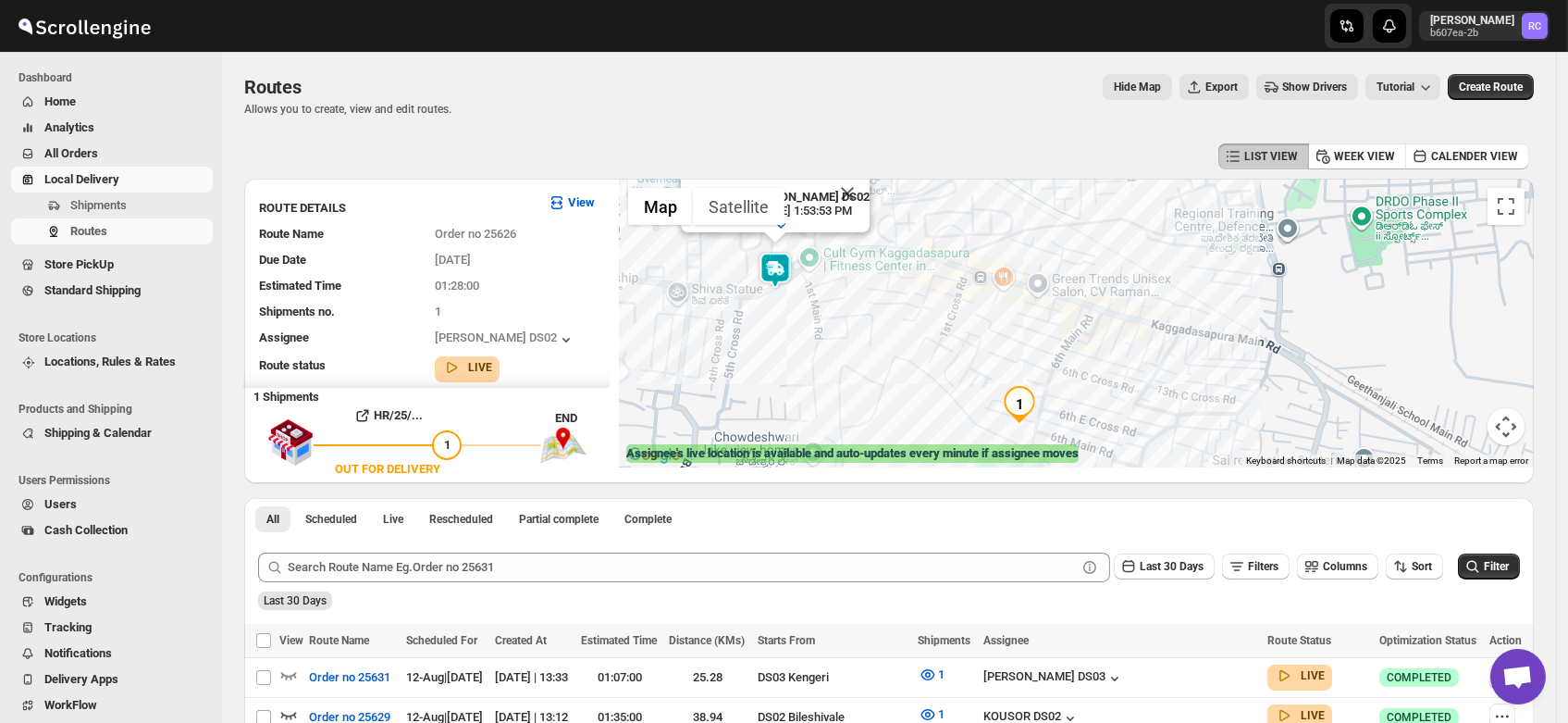
drag, startPoint x: 977, startPoint y: 402, endPoint x: 903, endPoint y: 321, distance: 109.7
click at [903, 321] on div "Assignee : [PERSON_NAME] DS02 Updated at : [DATE] 1:53:53 PM Duty mode Enabled …" at bounding box center [1077, 322] width 916 height 289
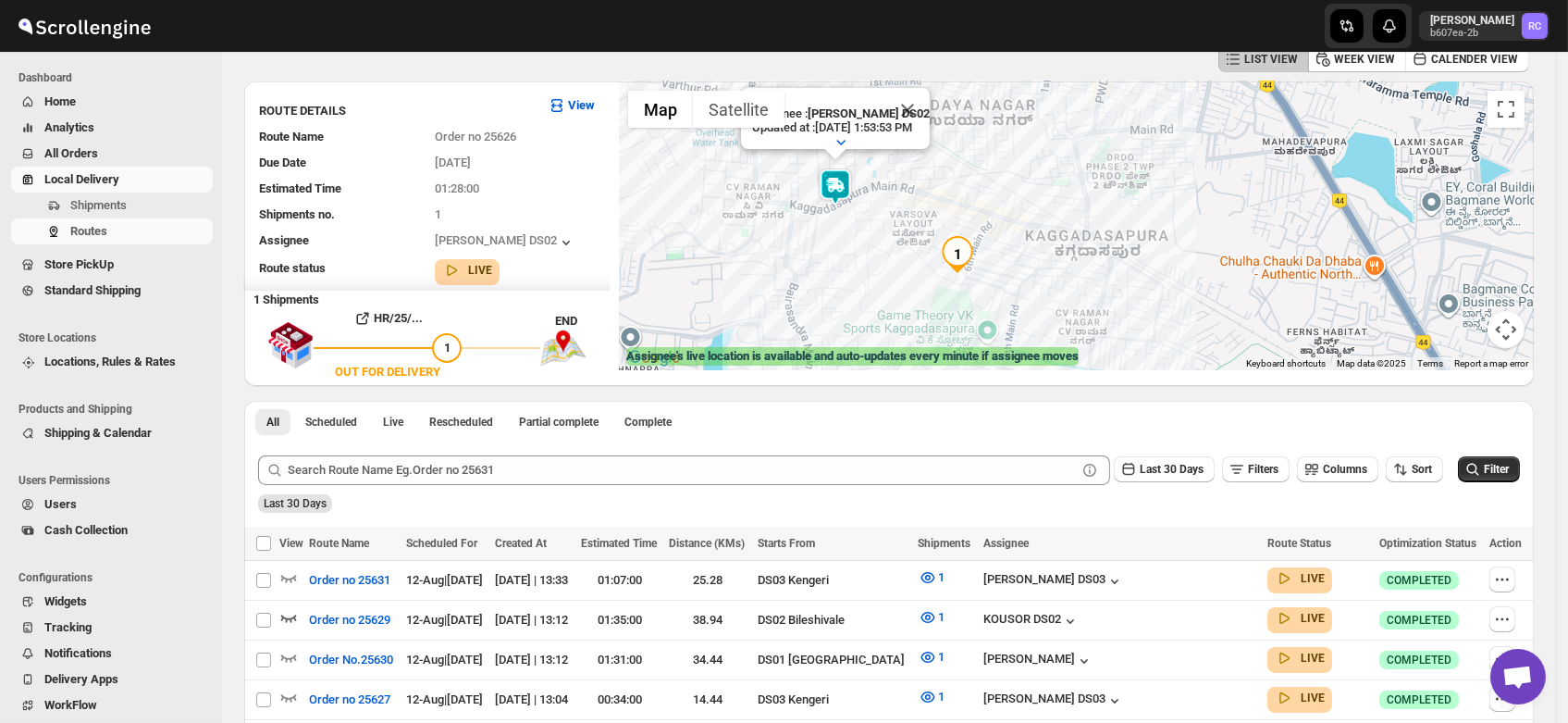
scroll to position [95, 0]
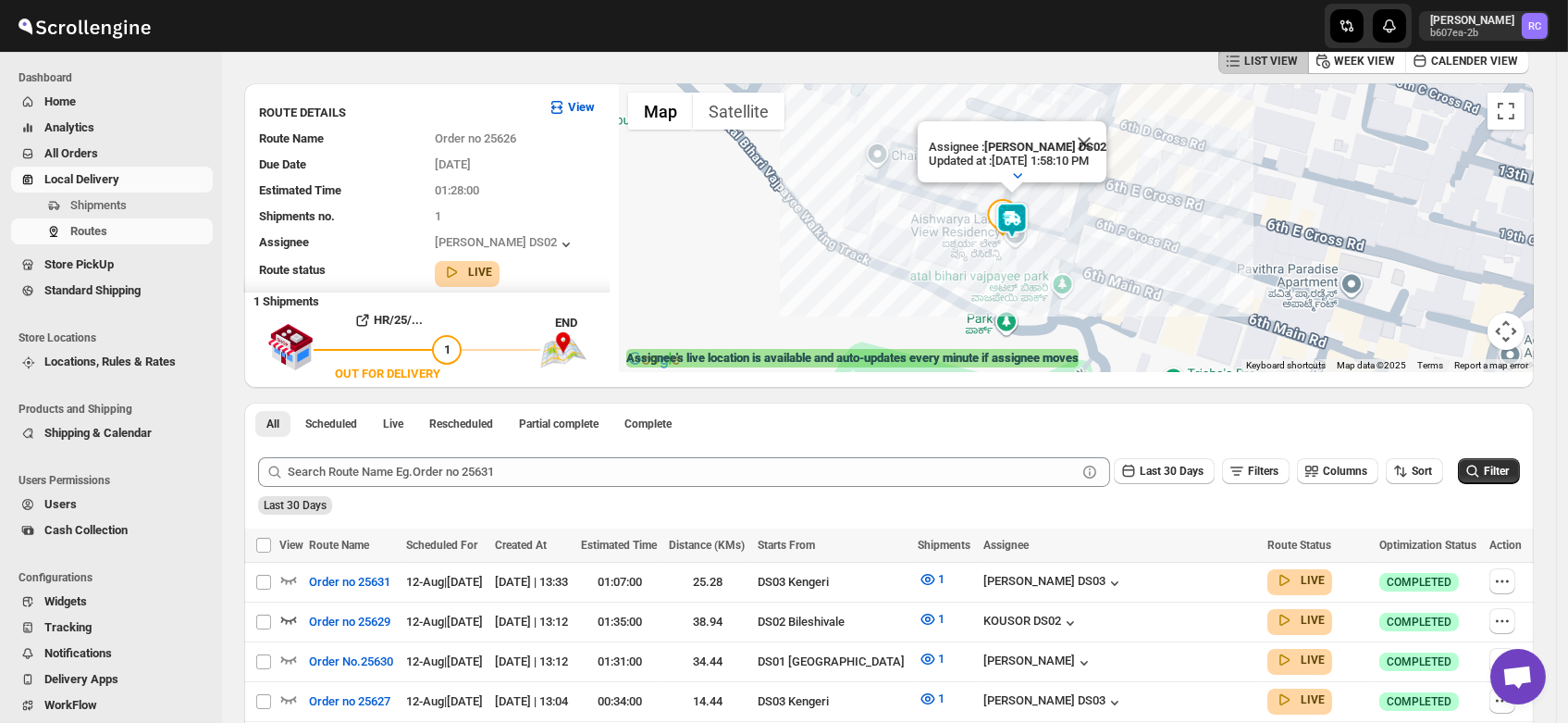
drag, startPoint x: 981, startPoint y: 322, endPoint x: 1038, endPoint y: 243, distance: 97.4
click at [1038, 243] on div "Assignee : [PERSON_NAME] DS02 Updated at : [DATE] 1:58:10 PM Duty mode Enabled …" at bounding box center [1077, 228] width 916 height 289
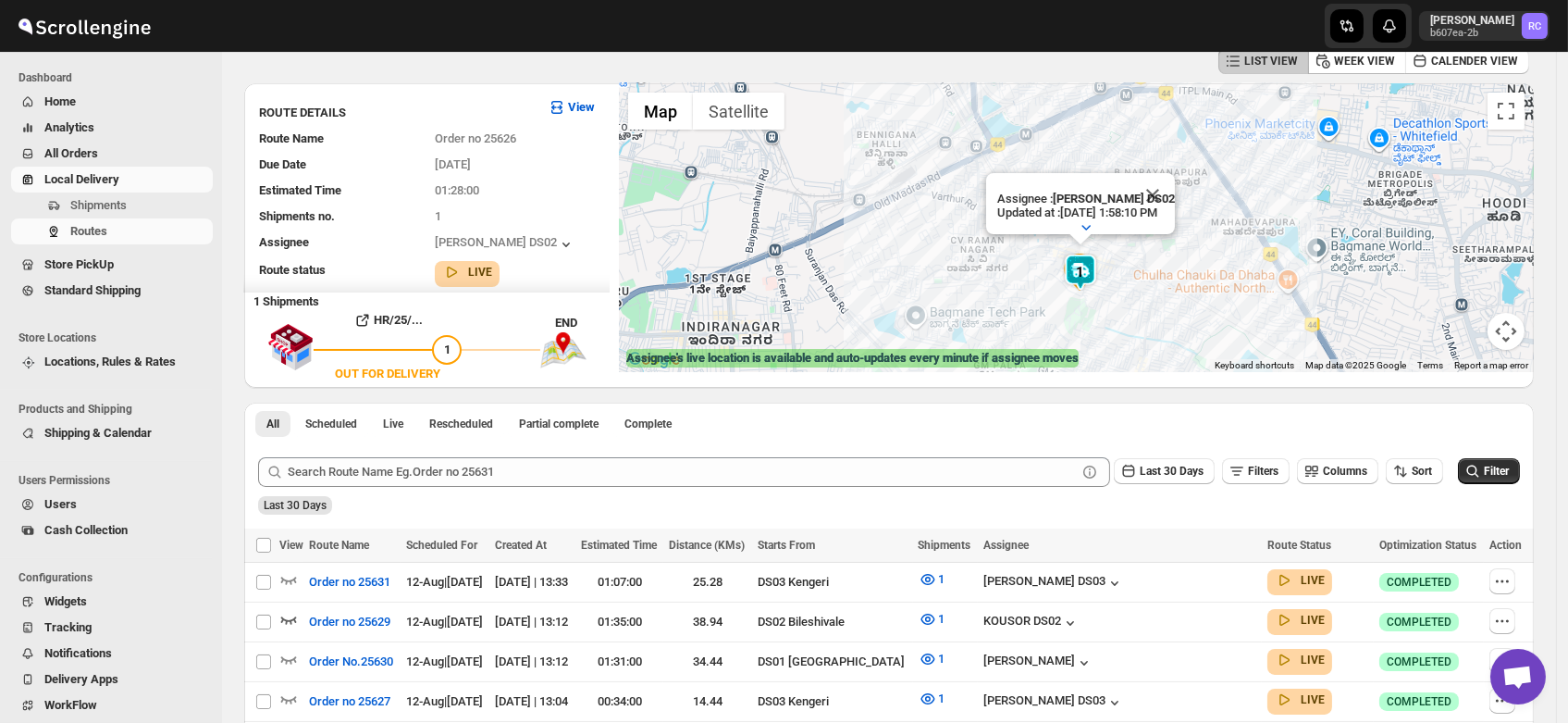
drag, startPoint x: 893, startPoint y: 174, endPoint x: 980, endPoint y: 426, distance: 266.6
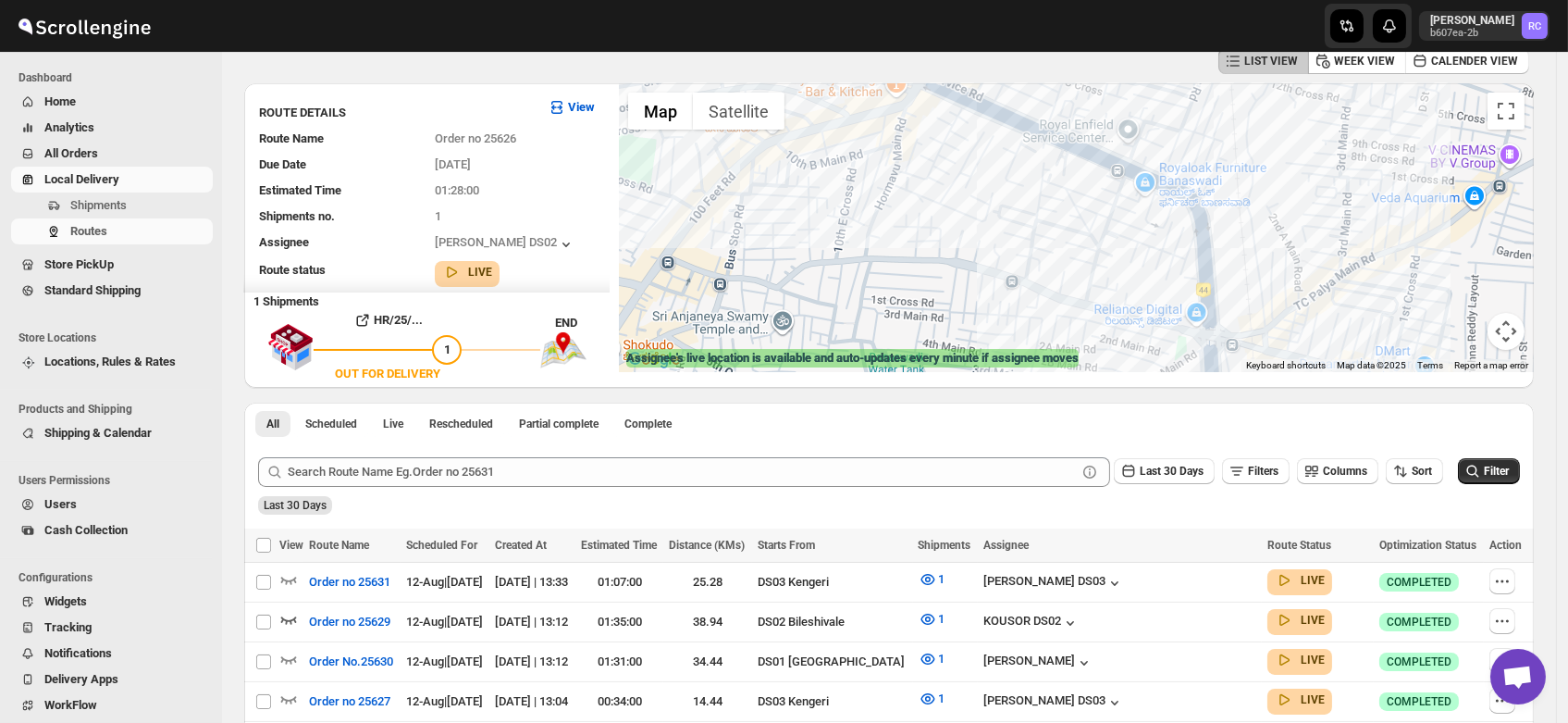
drag, startPoint x: 1311, startPoint y: 287, endPoint x: 842, endPoint y: 170, distance: 483.4
click at [842, 170] on div "Assignee : [PERSON_NAME] DS02 Updated at : [DATE] 1:58:10 PM Duty mode Enabled …" at bounding box center [1077, 228] width 916 height 289
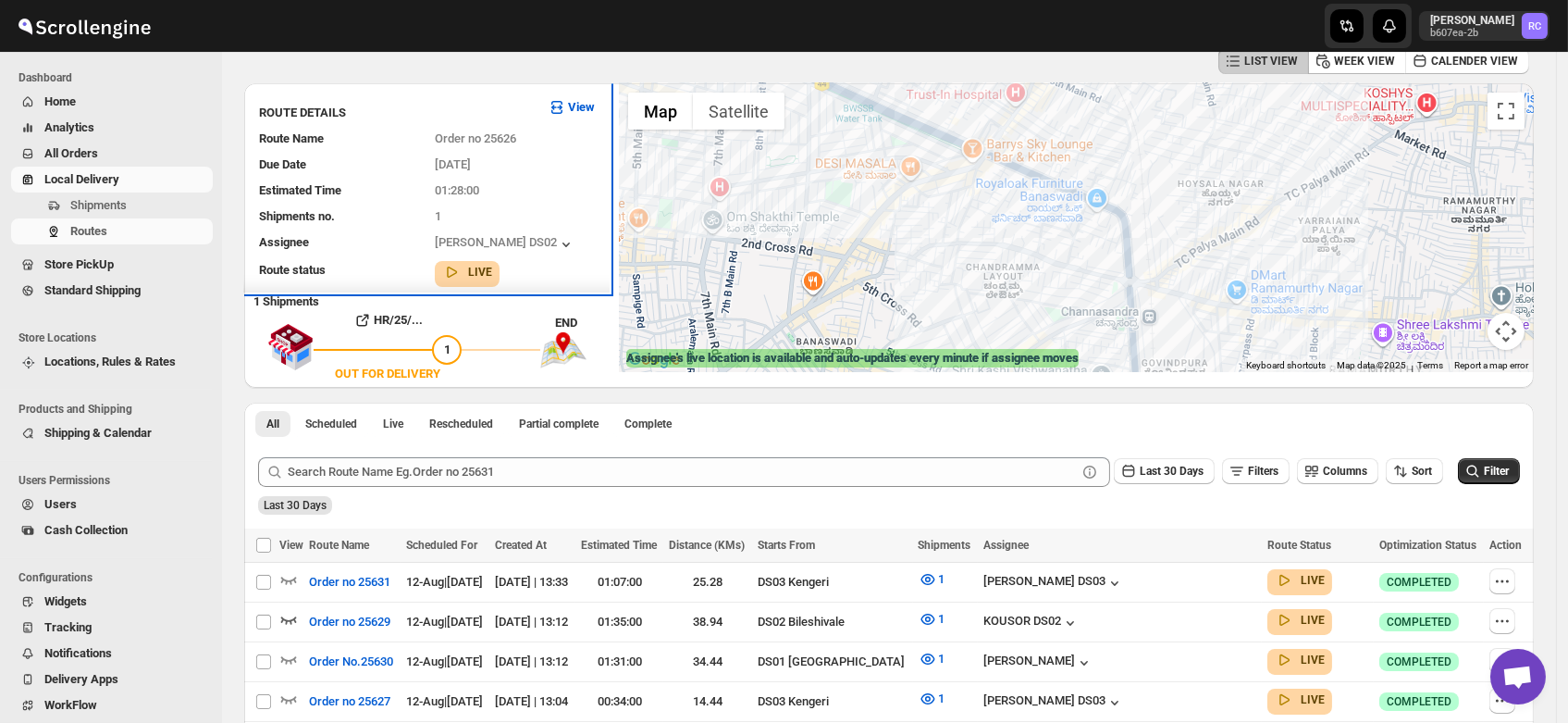
scroll to position [0, 0]
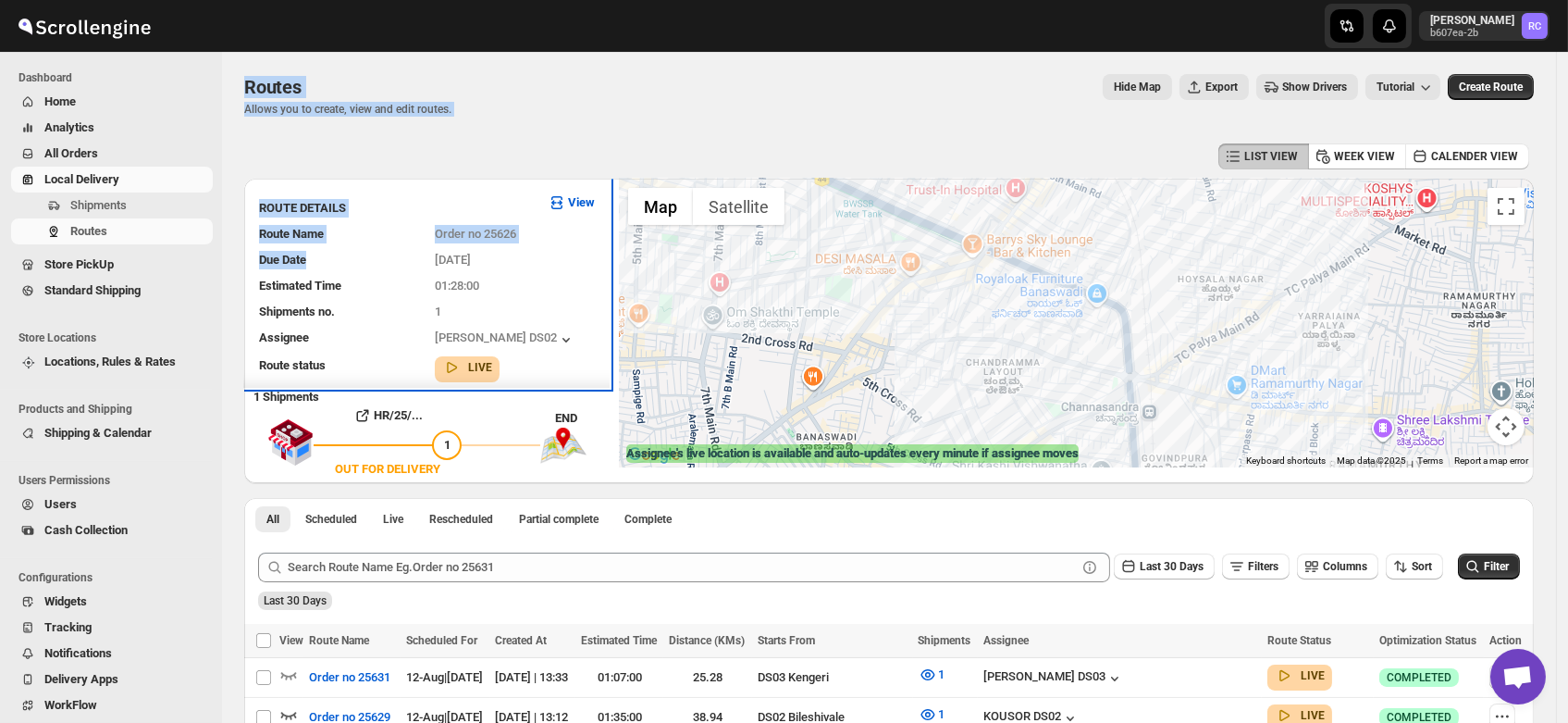
drag, startPoint x: 323, startPoint y: 162, endPoint x: 220, endPoint y: -125, distance: 304.9
click at [220, 0] on html "Skip to content Rahul Chopra b607ea-2b RC Dashboard Home Analytics All Orders L…" at bounding box center [784, 361] width 1568 height 723
click at [619, 110] on div "Routes Allows you to create, view and edit routes. Hide Map Export Show Drivers…" at bounding box center [889, 95] width 1290 height 42
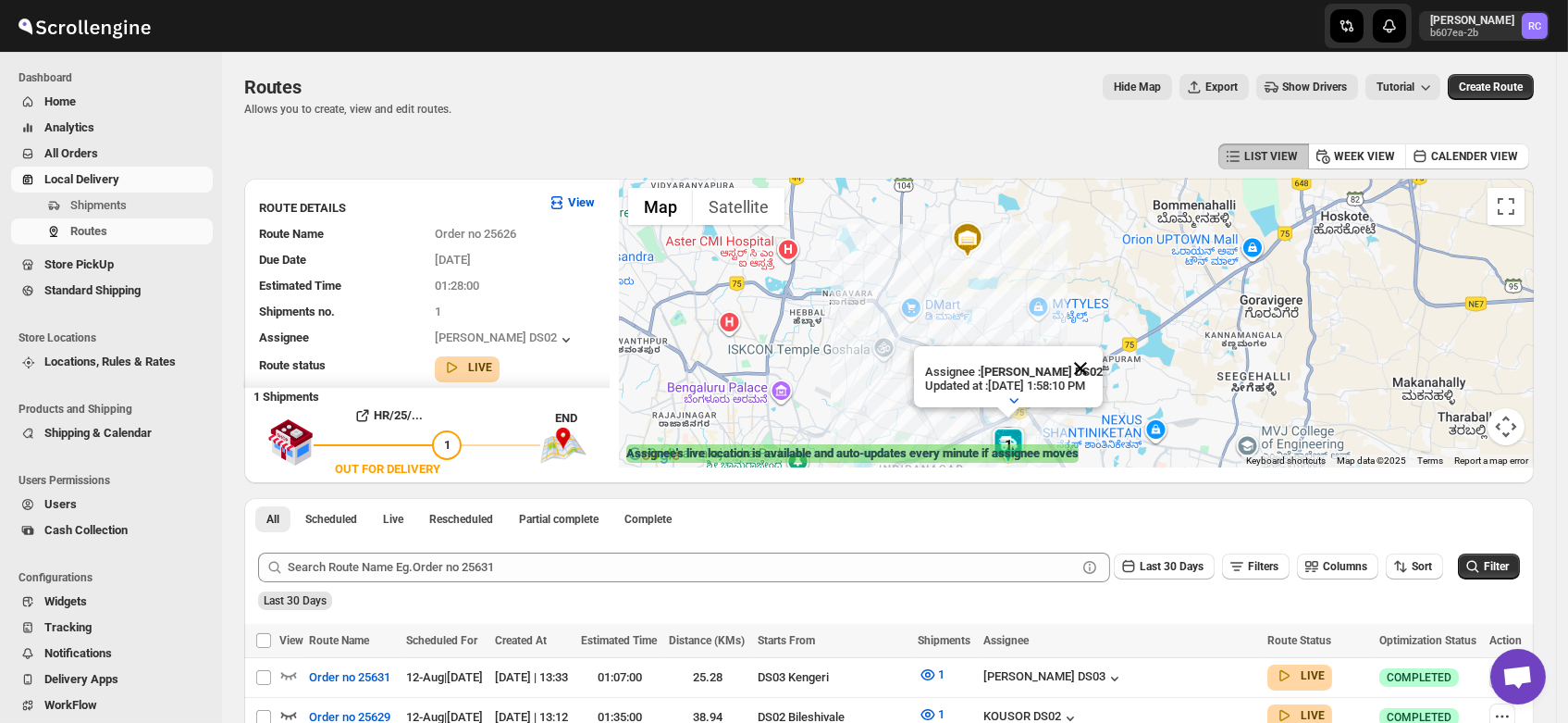
click at [1103, 347] on button "Close" at bounding box center [1080, 368] width 44 height 44
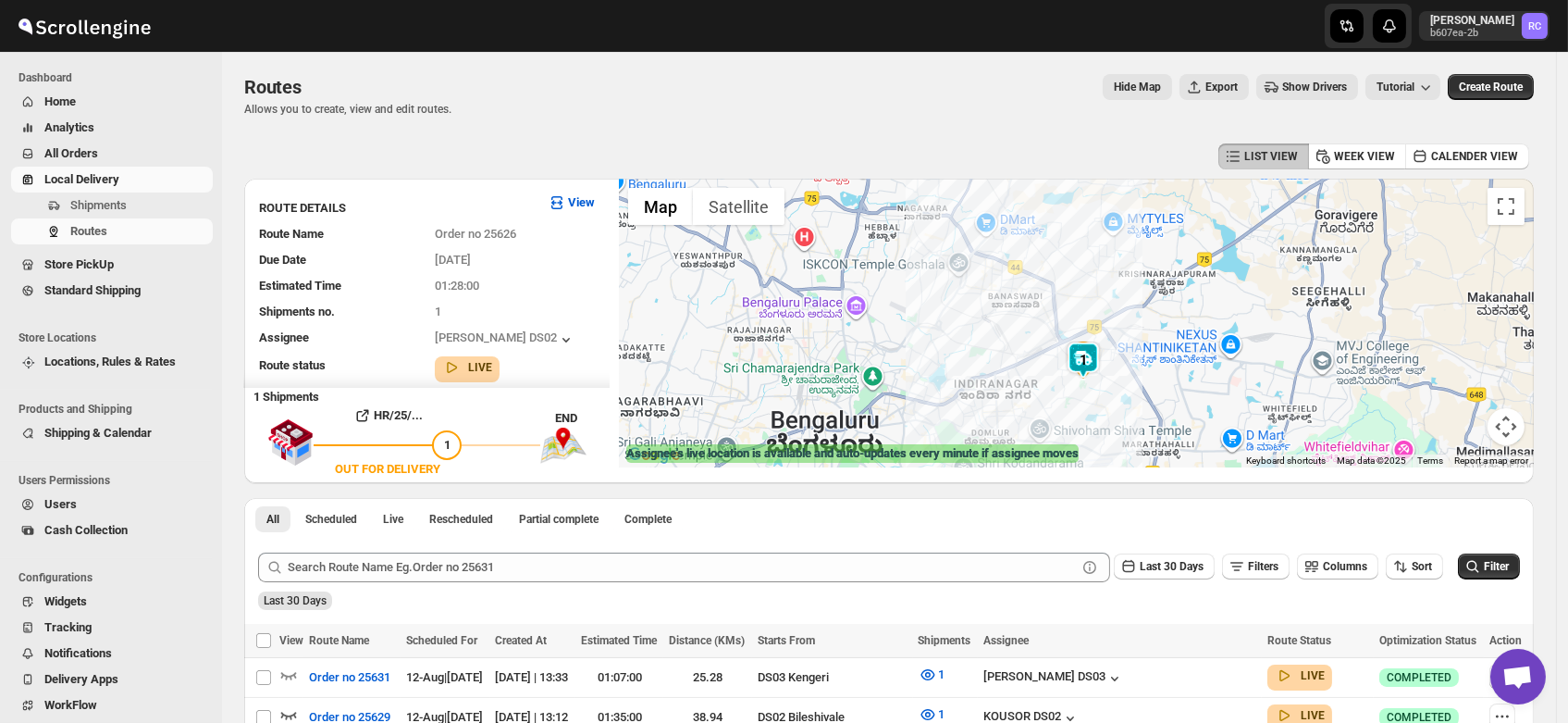
drag, startPoint x: 952, startPoint y: 411, endPoint x: 1051, endPoint y: 302, distance: 147.2
click at [1051, 302] on div at bounding box center [1077, 322] width 916 height 289
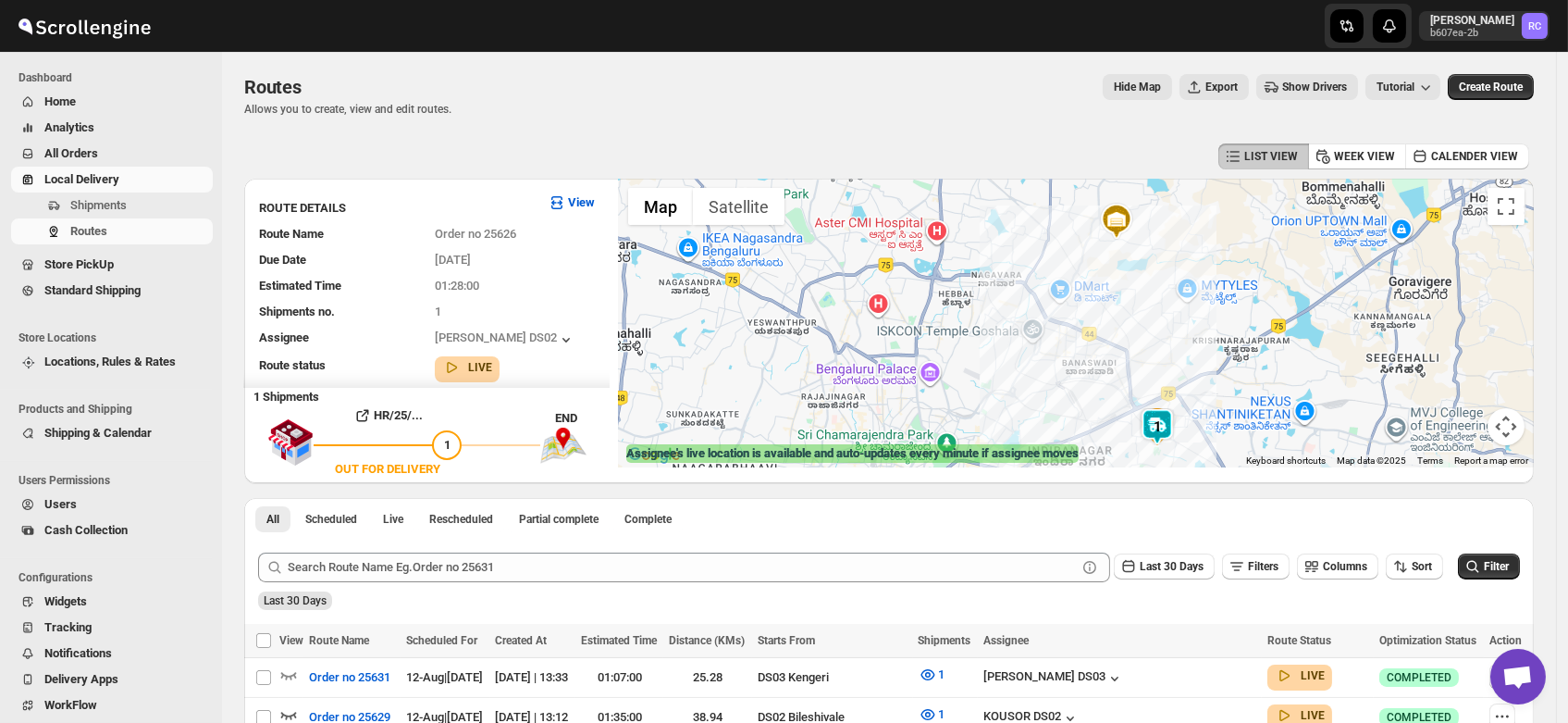
drag, startPoint x: 1029, startPoint y: 258, endPoint x: 1087, endPoint y: 344, distance: 103.7
click at [1087, 344] on div at bounding box center [1077, 322] width 916 height 289
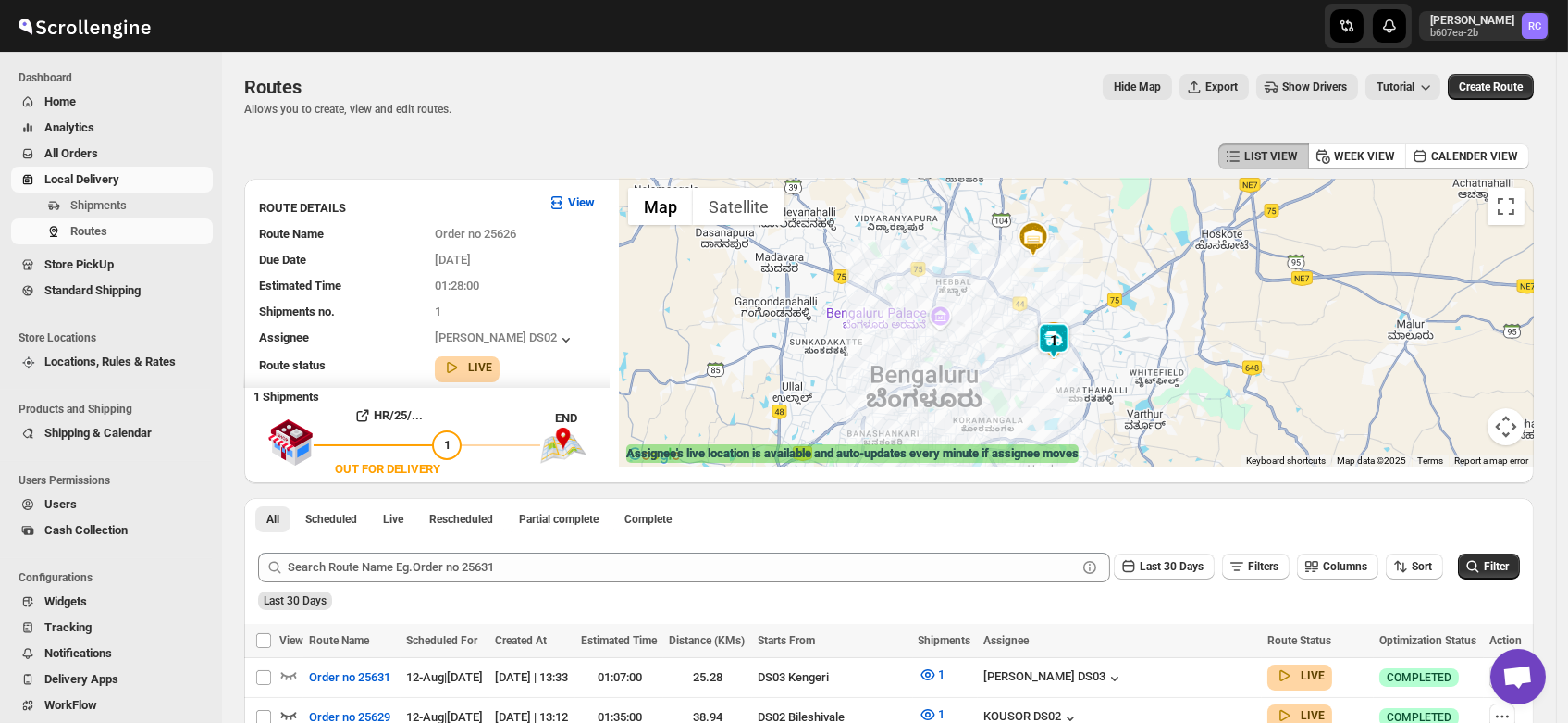
drag, startPoint x: 1135, startPoint y: 318, endPoint x: 1043, endPoint y: 267, distance: 105.2
click at [1043, 267] on div at bounding box center [1077, 322] width 916 height 289
